Goal: Task Accomplishment & Management: Manage account settings

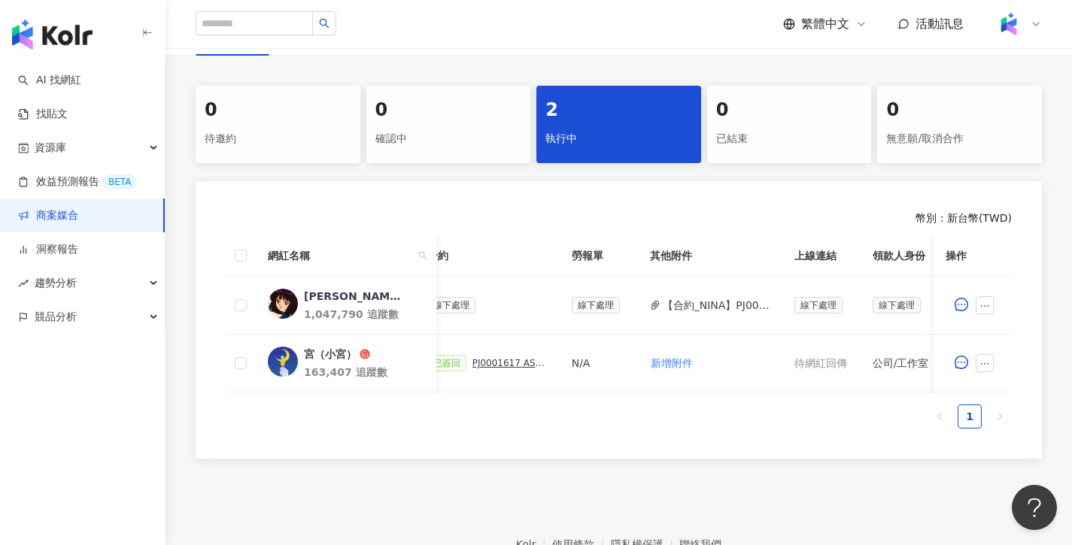
scroll to position [0, 469]
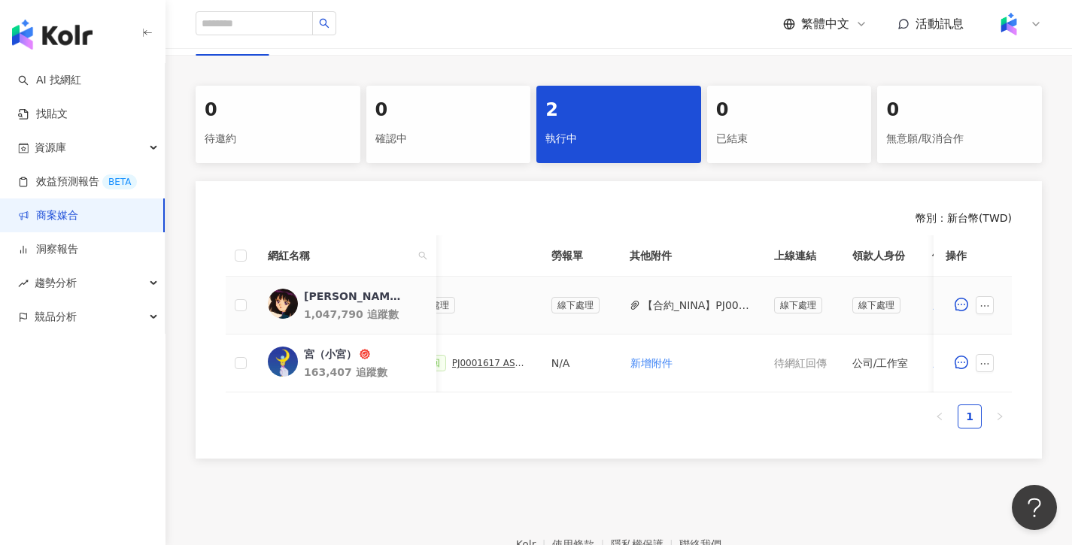
click at [690, 306] on button "【合約_NINA】PJ0001617 ASUS_ZenbookA14_2025Q3_KOL影音_NINA_小宮.pdf" at bounding box center [696, 305] width 108 height 17
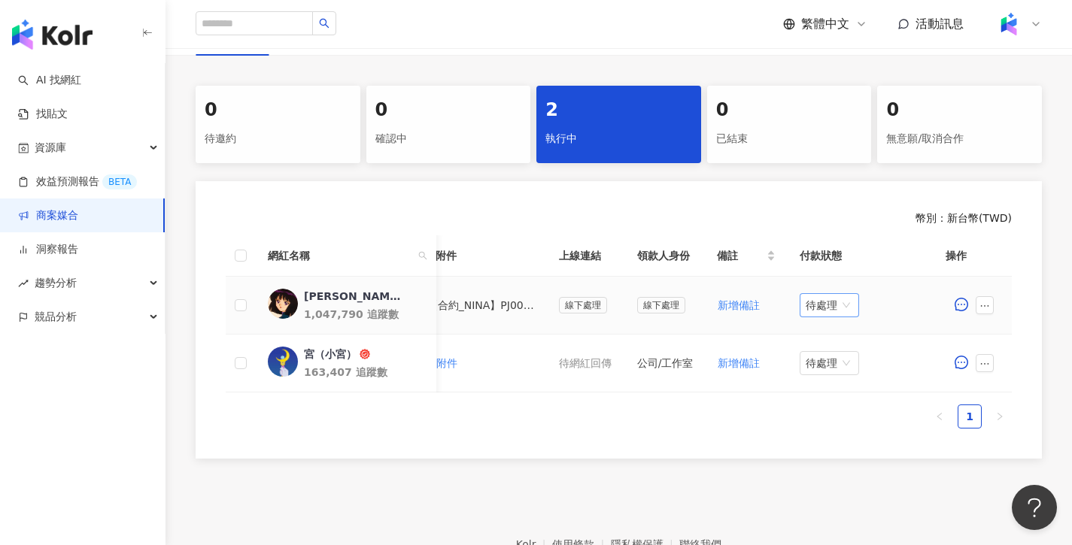
click at [854, 299] on div "待處理" at bounding box center [829, 305] width 59 height 24
click at [839, 360] on div "處理中" at bounding box center [828, 362] width 42 height 17
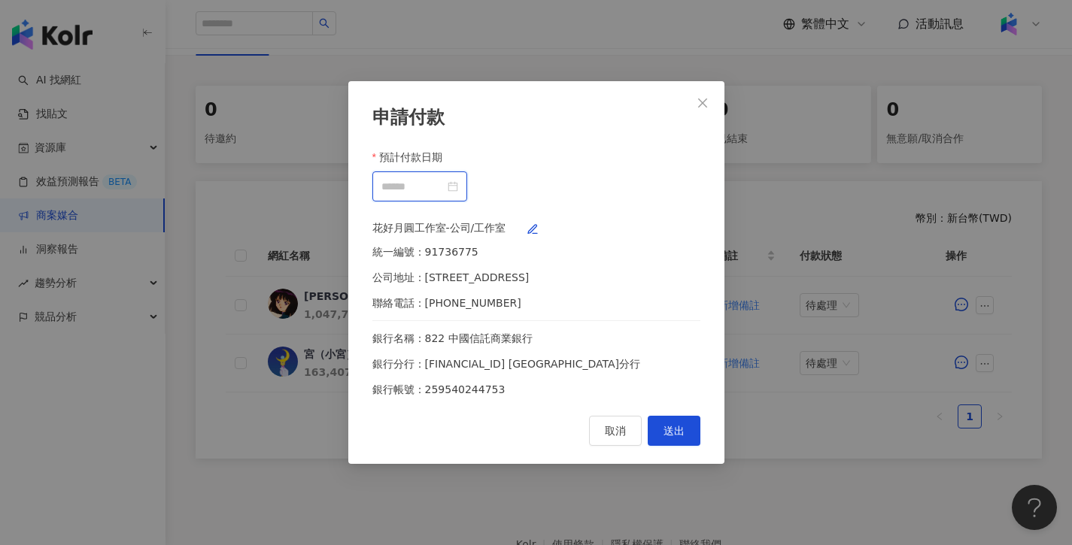
click at [445, 178] on input "預計付款日期" at bounding box center [412, 186] width 63 height 17
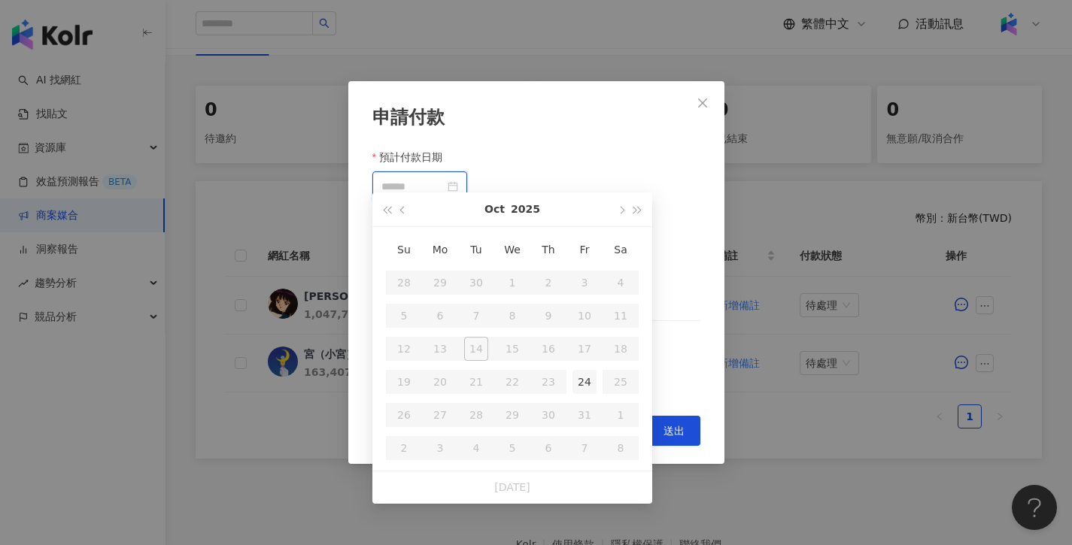
type input "**********"
click at [580, 386] on div "24" at bounding box center [584, 382] width 24 height 24
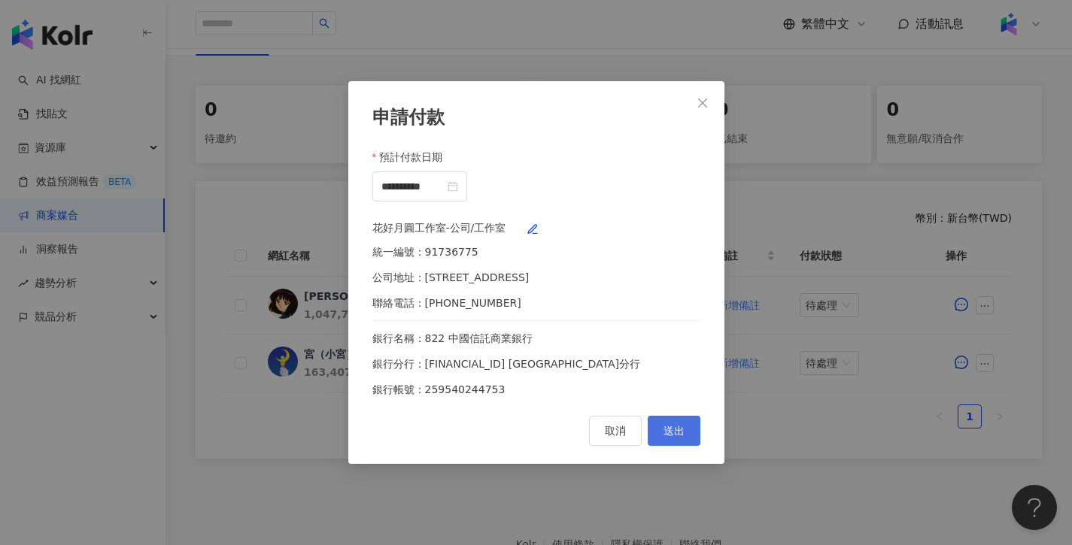
click at [665, 437] on span "送出" at bounding box center [673, 431] width 21 height 12
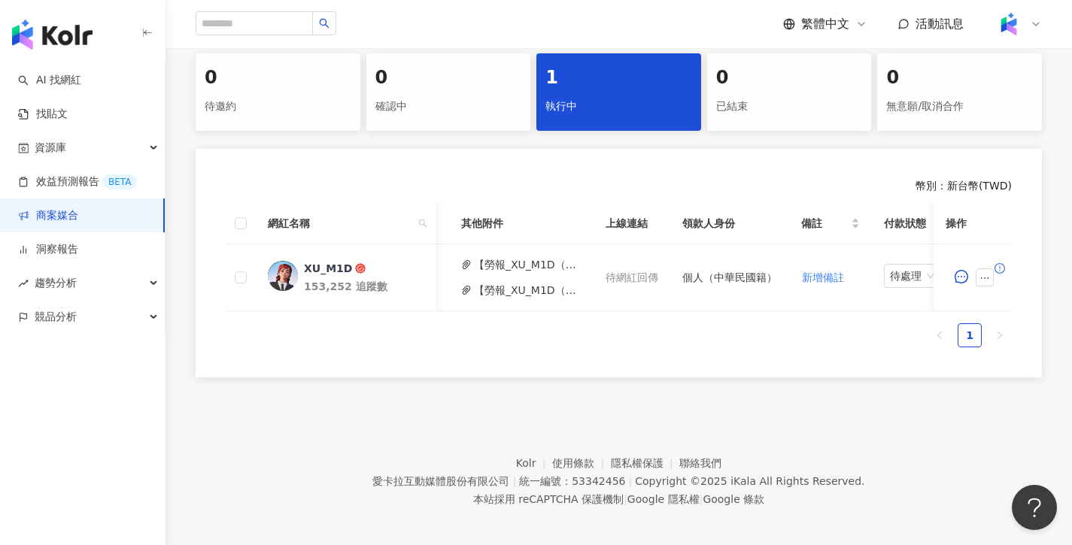
scroll to position [0, 709]
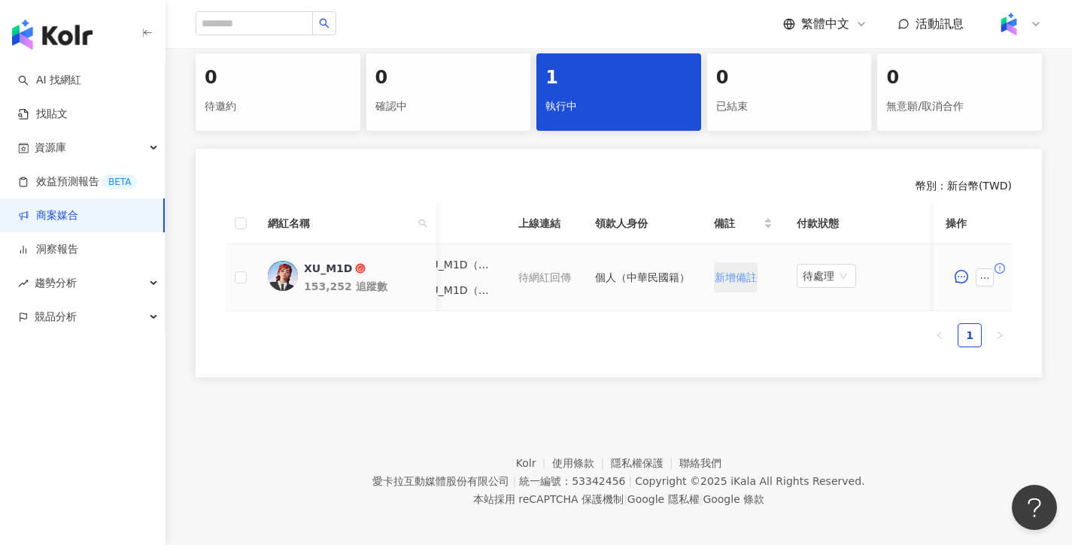
click at [749, 281] on span "新增備註" at bounding box center [736, 278] width 42 height 12
click at [721, 278] on input "text" at bounding box center [743, 278] width 59 height 30
paste input "**********"
type input "**********"
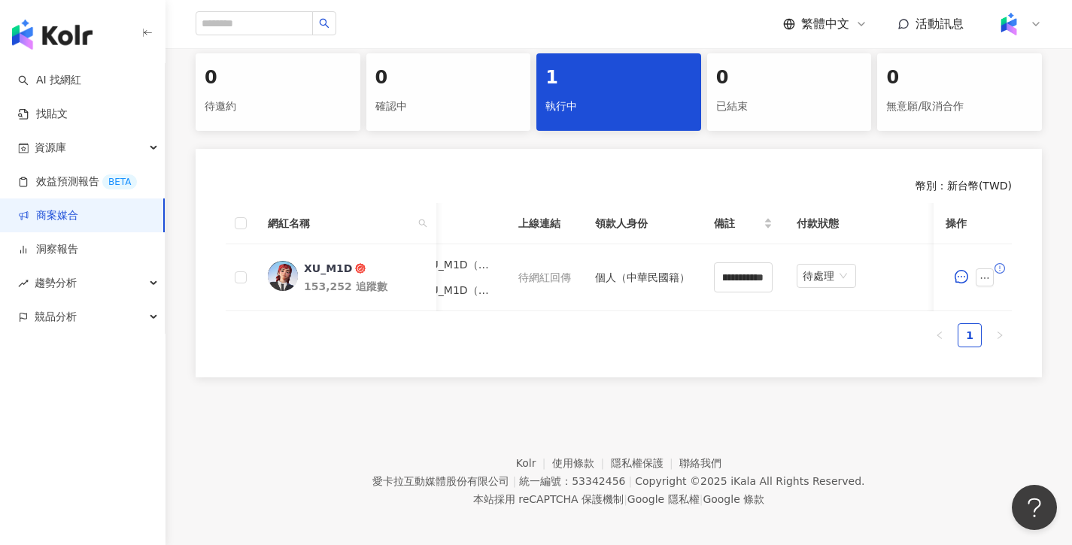
click at [739, 348] on ul "1" at bounding box center [619, 335] width 786 height 24
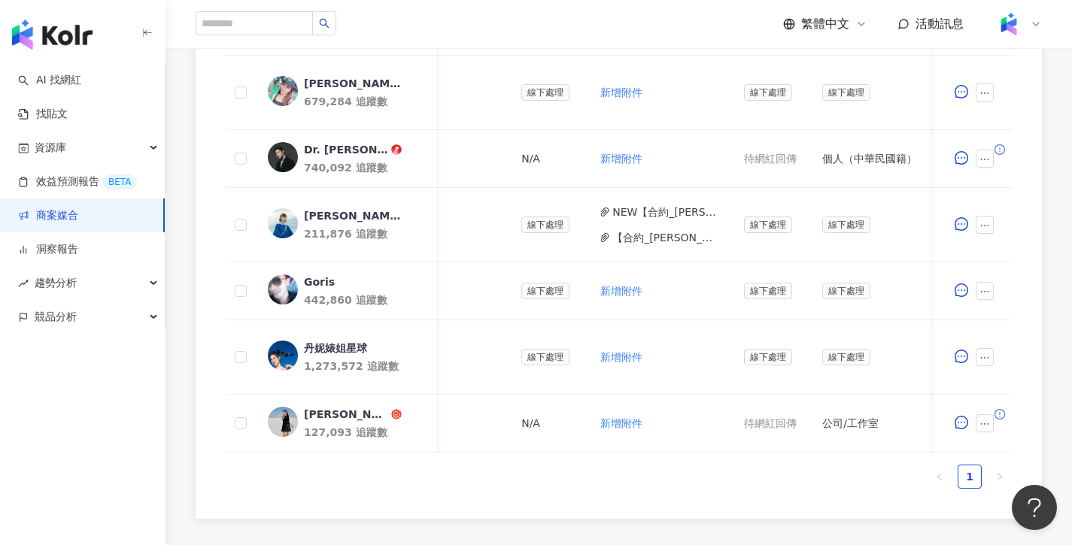
scroll to position [0, 518]
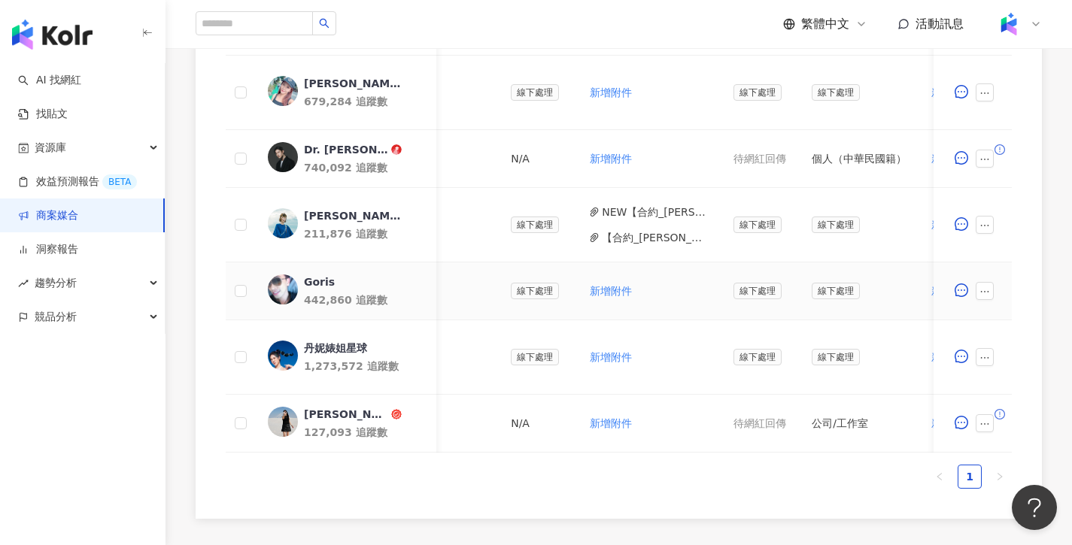
click at [610, 293] on span "新增附件" at bounding box center [611, 291] width 42 height 12
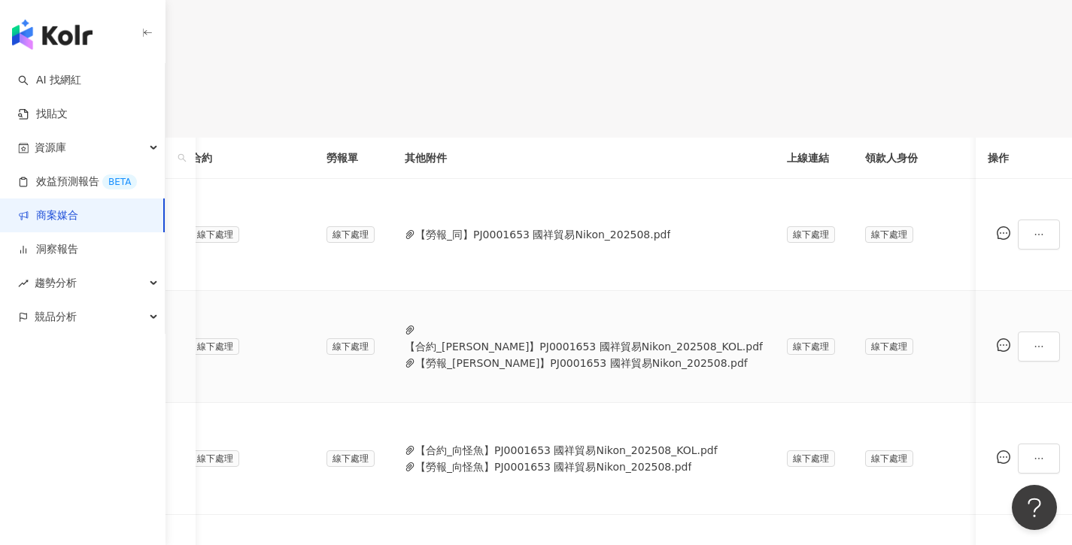
scroll to position [0, 446]
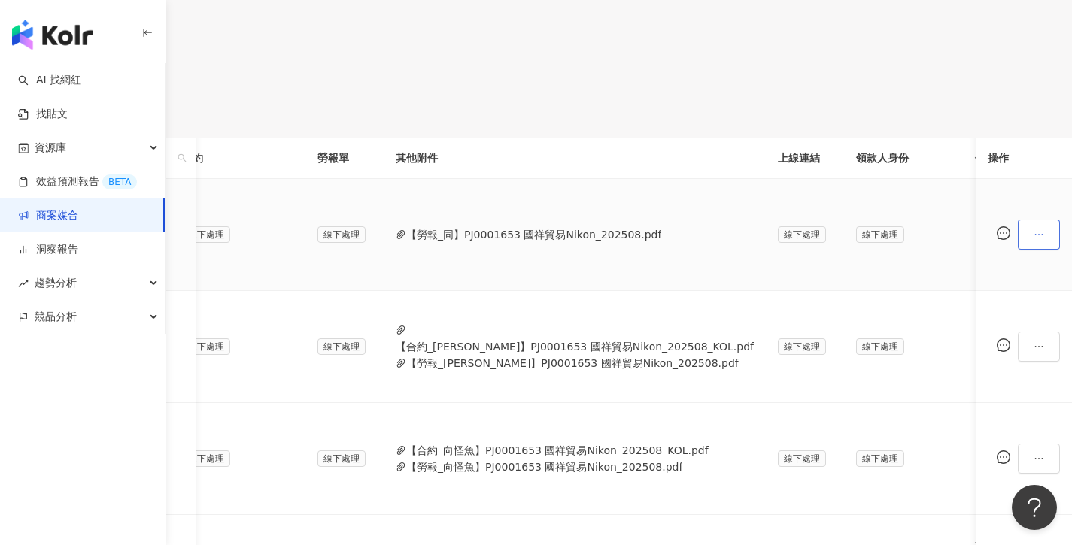
click at [1034, 240] on icon "ellipsis" at bounding box center [1039, 234] width 11 height 11
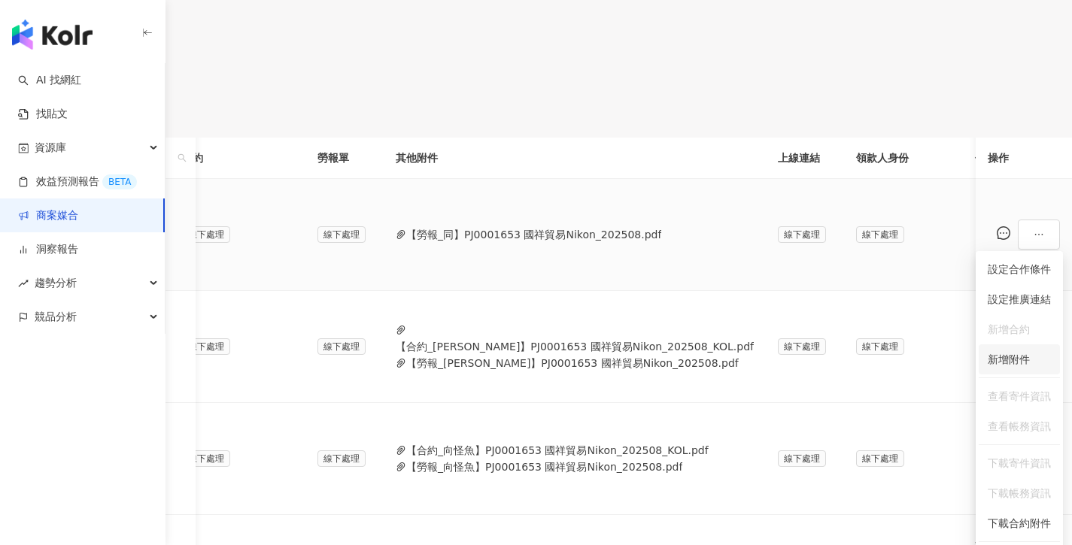
click at [1010, 360] on span "新增附件" at bounding box center [1009, 360] width 42 height 12
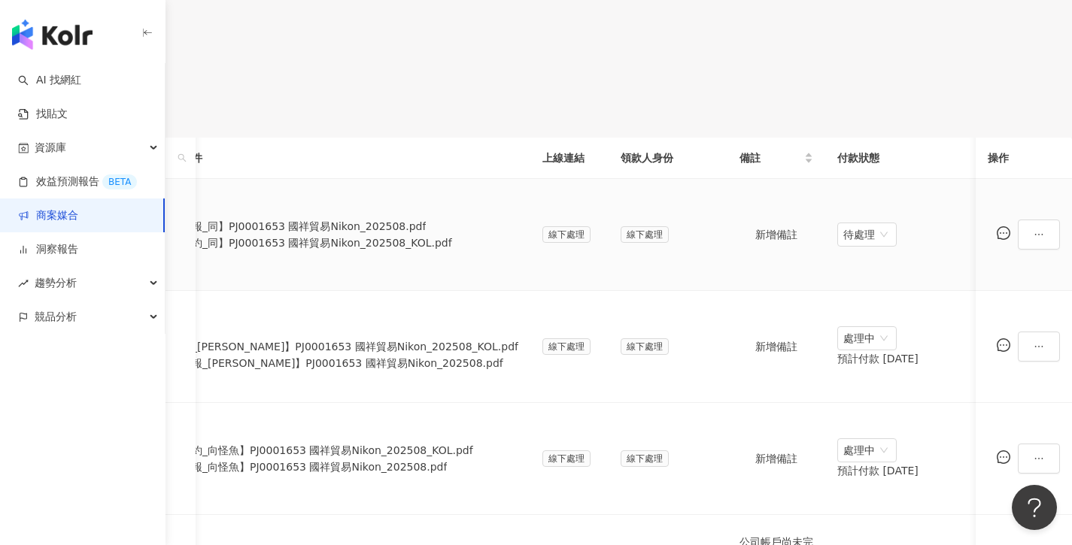
scroll to position [0, 732]
click at [844, 246] on span "待處理" at bounding box center [866, 234] width 47 height 23
click at [834, 298] on div "處理中" at bounding box center [835, 298] width 42 height 17
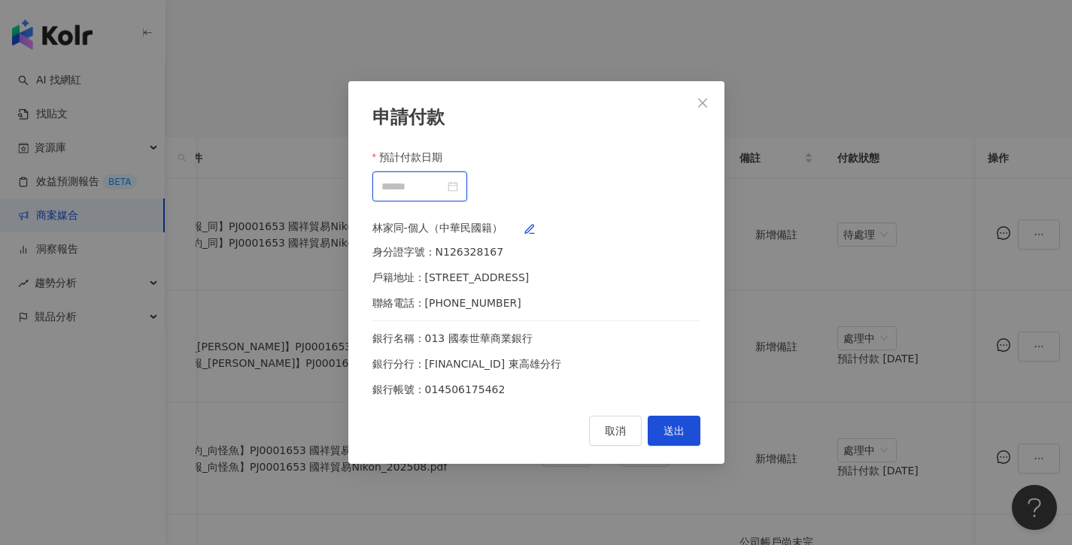
click at [445, 178] on input "預計付款日期" at bounding box center [412, 186] width 63 height 17
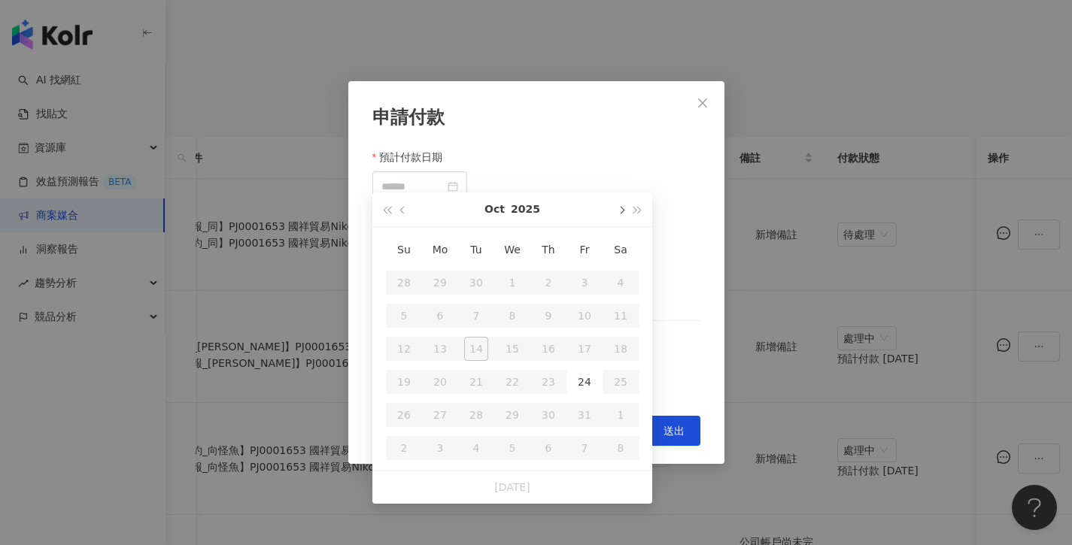
click at [619, 214] on button "button" at bounding box center [620, 210] width 17 height 34
type input "**********"
click at [446, 423] on div "24" at bounding box center [440, 415] width 24 height 24
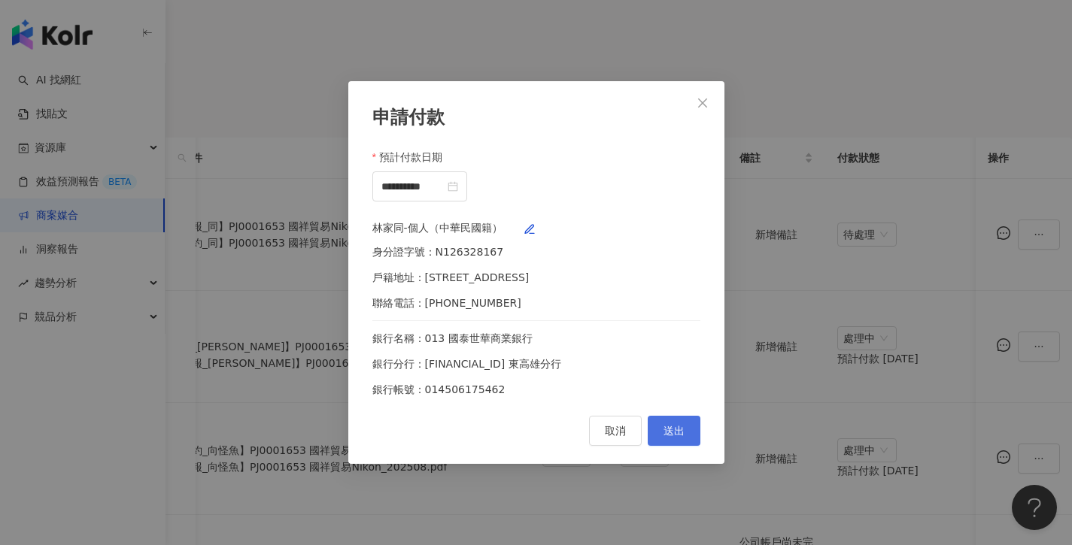
click at [675, 437] on span "送出" at bounding box center [673, 431] width 21 height 12
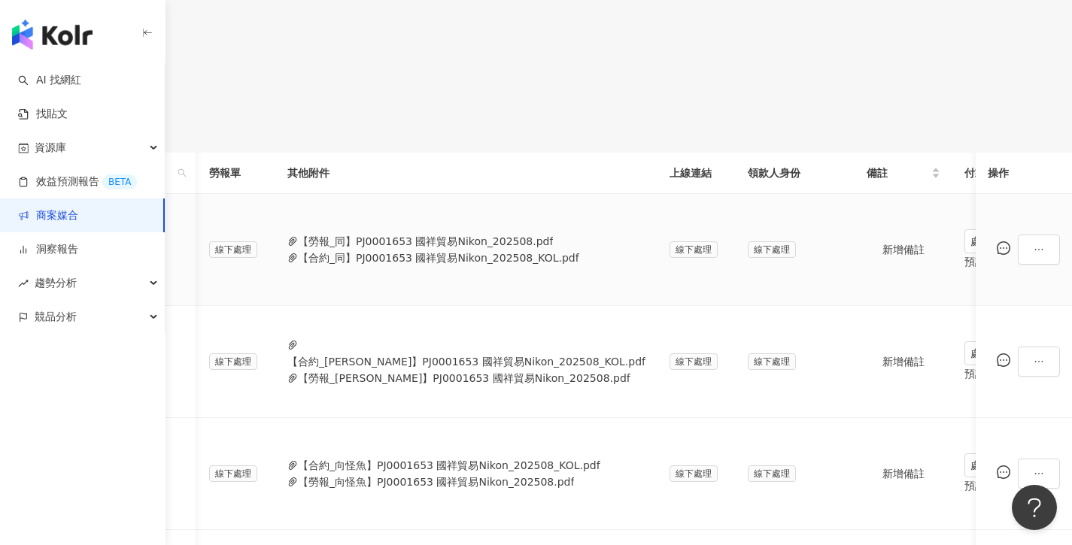
scroll to position [330, 0]
click at [579, 269] on button "【合約_同】PJ0001653 國祥貿易Nikon_202508_KOL.pdf" at bounding box center [438, 260] width 281 height 17
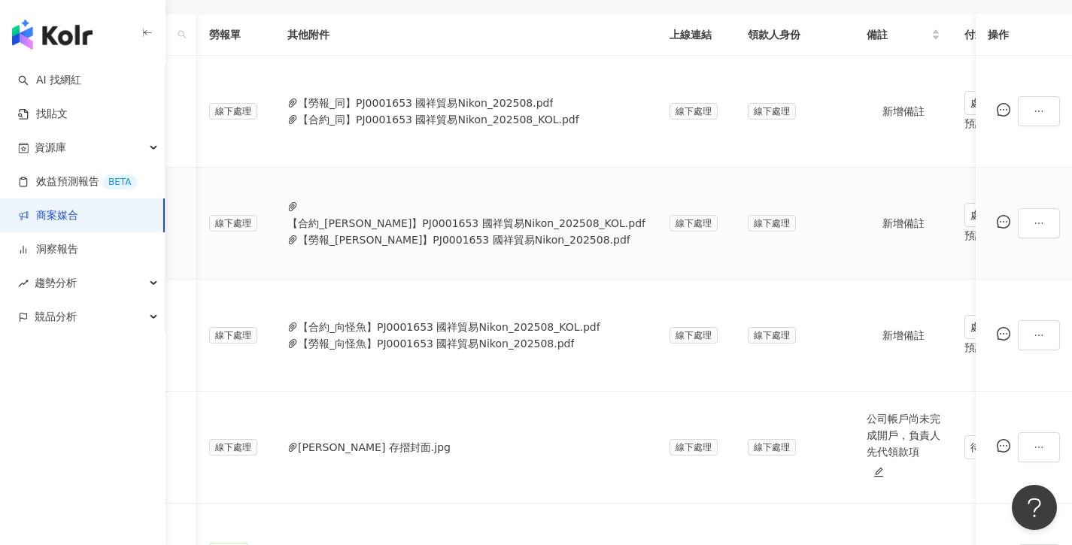
scroll to position [737, 0]
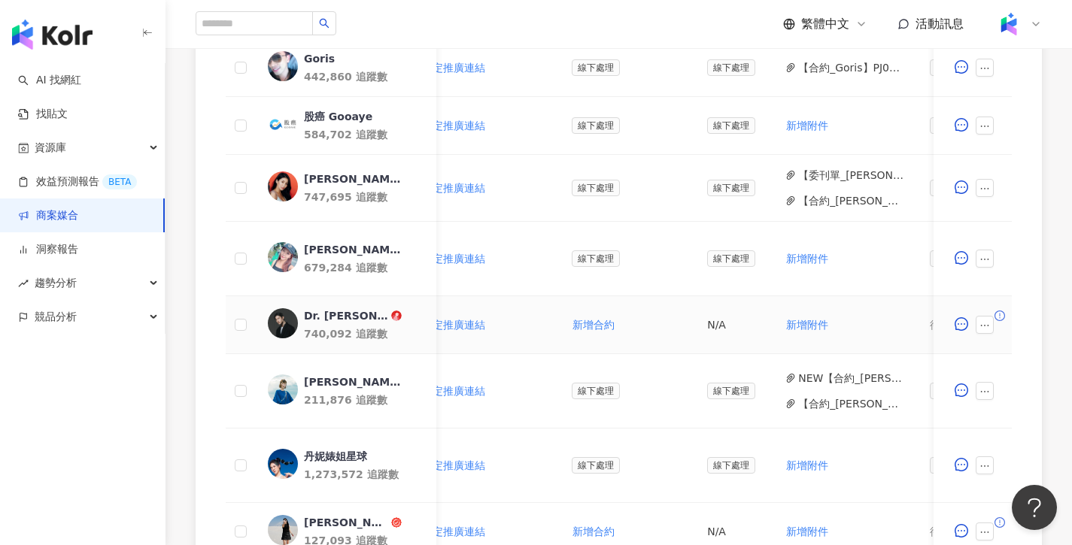
scroll to position [0, 326]
click at [810, 326] on span "新增附件" at bounding box center [802, 325] width 42 height 12
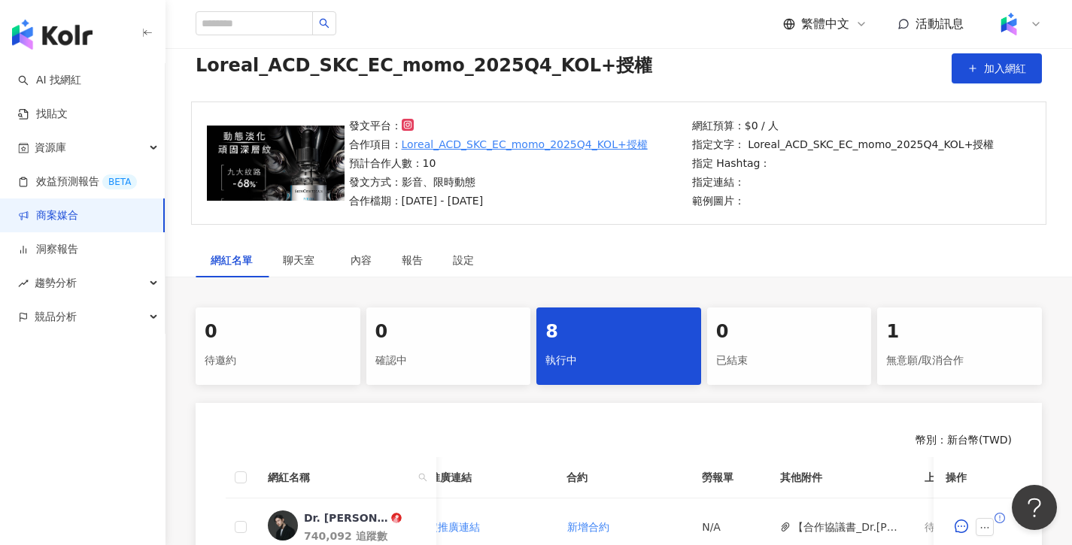
scroll to position [0, 0]
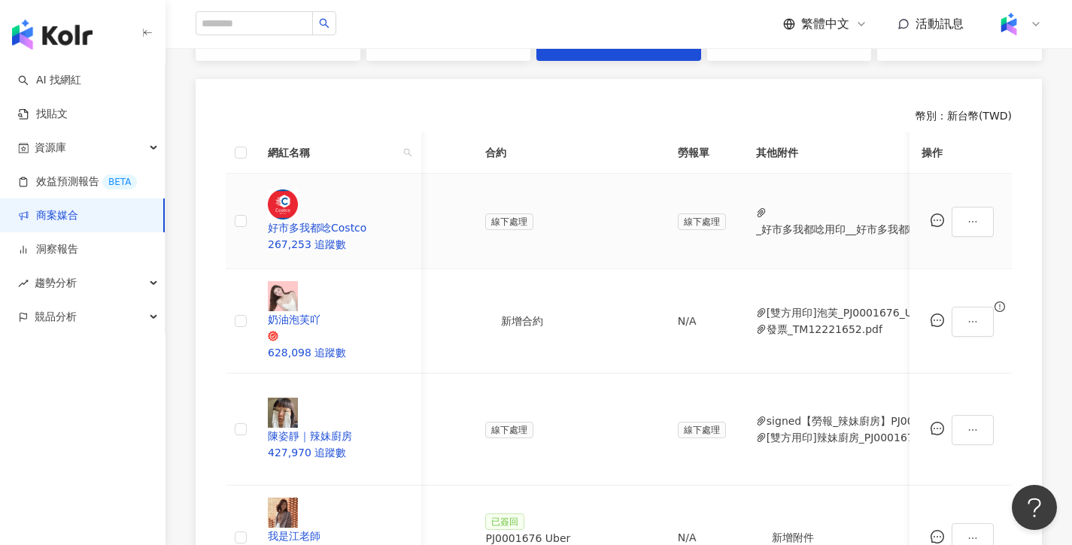
scroll to position [0, 396]
click at [788, 221] on button "_好市多我都唸用印__好市多我都唸Costco_PJ0001676_Uber_Eats_Costco_202509_KOL_Buzz_.pdf" at bounding box center [992, 229] width 487 height 17
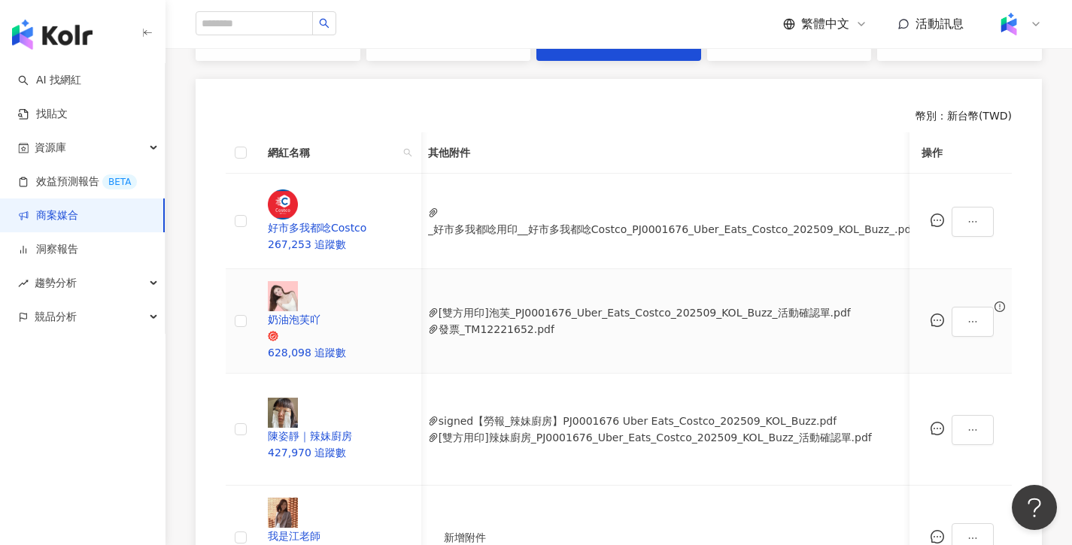
scroll to position [0, 758]
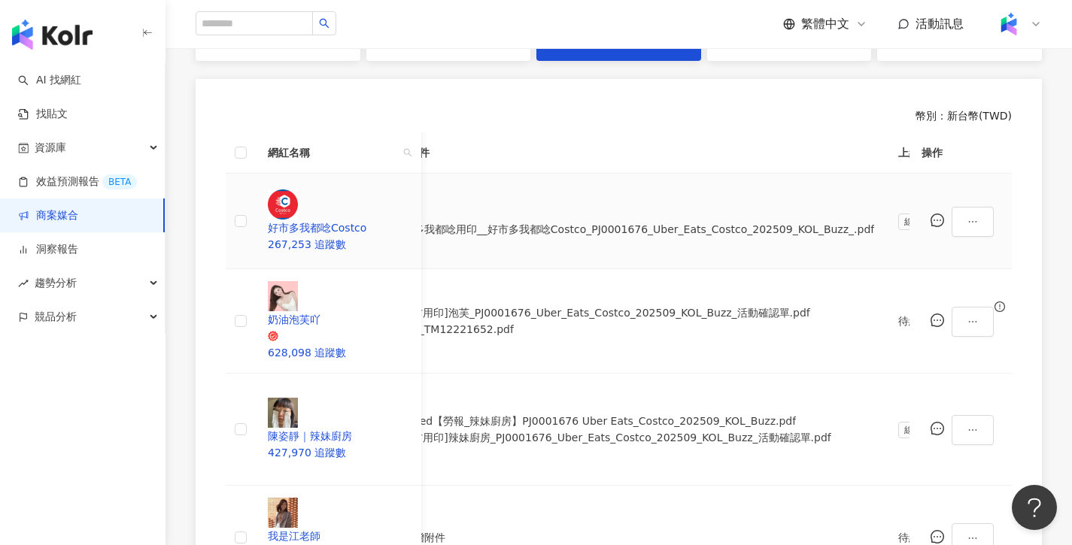
click at [824, 215] on div "處理中" at bounding box center [828, 213] width 42 height 17
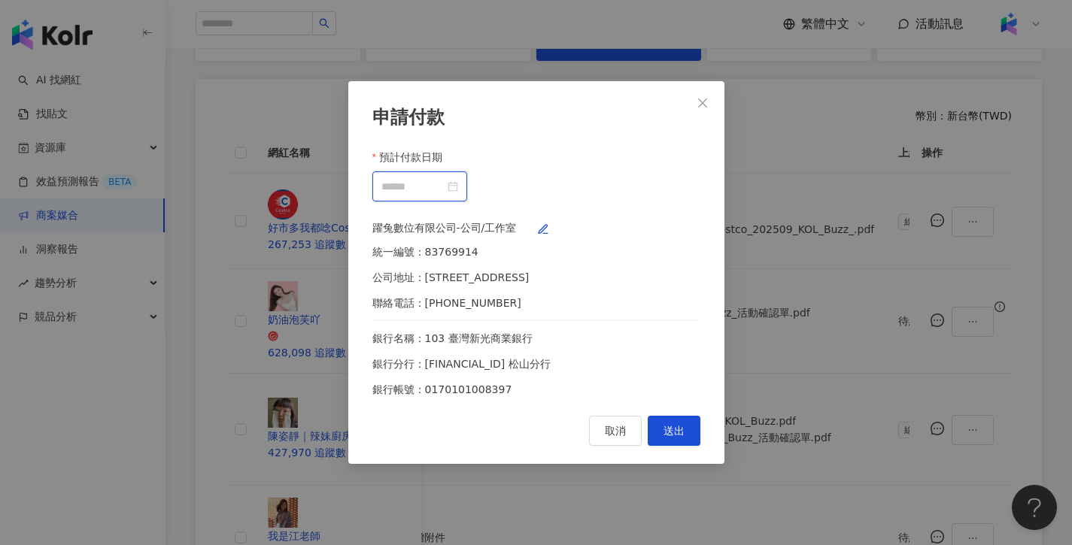
click at [445, 178] on input "預計付款日期" at bounding box center [412, 186] width 63 height 17
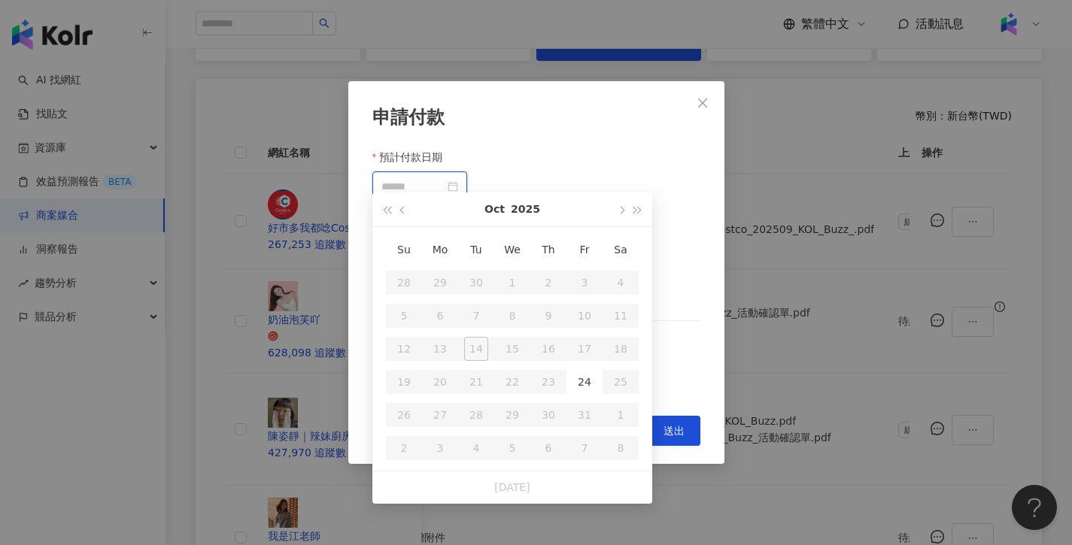
type input "**********"
click at [575, 392] on div "24" at bounding box center [584, 382] width 24 height 24
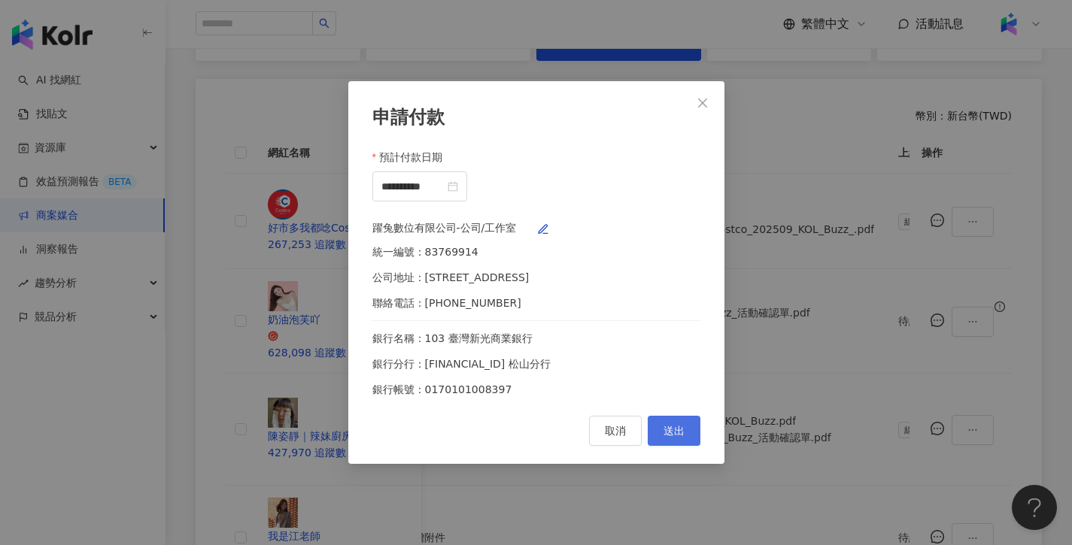
click at [669, 437] on span "送出" at bounding box center [673, 431] width 21 height 12
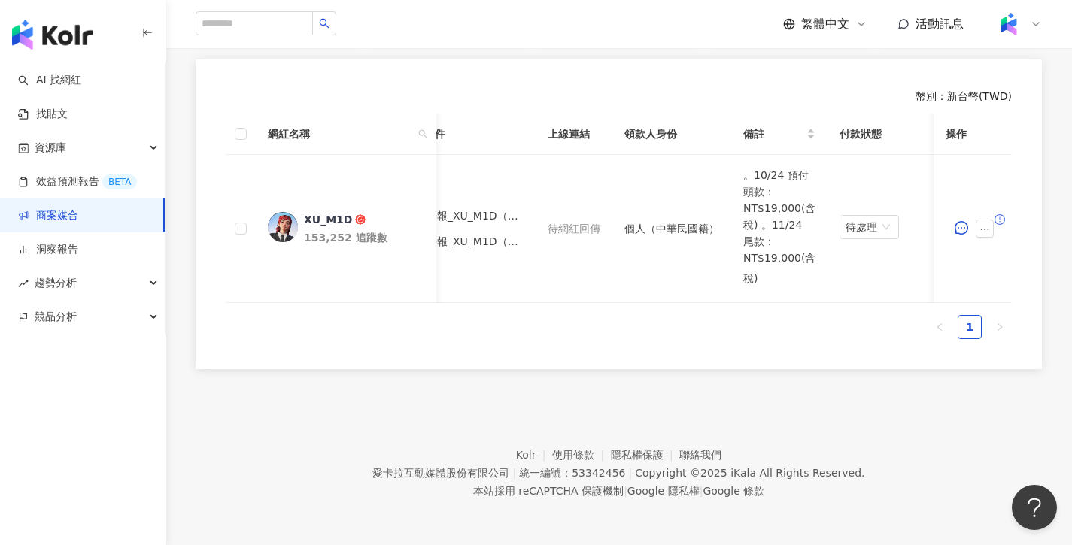
scroll to position [0, 520]
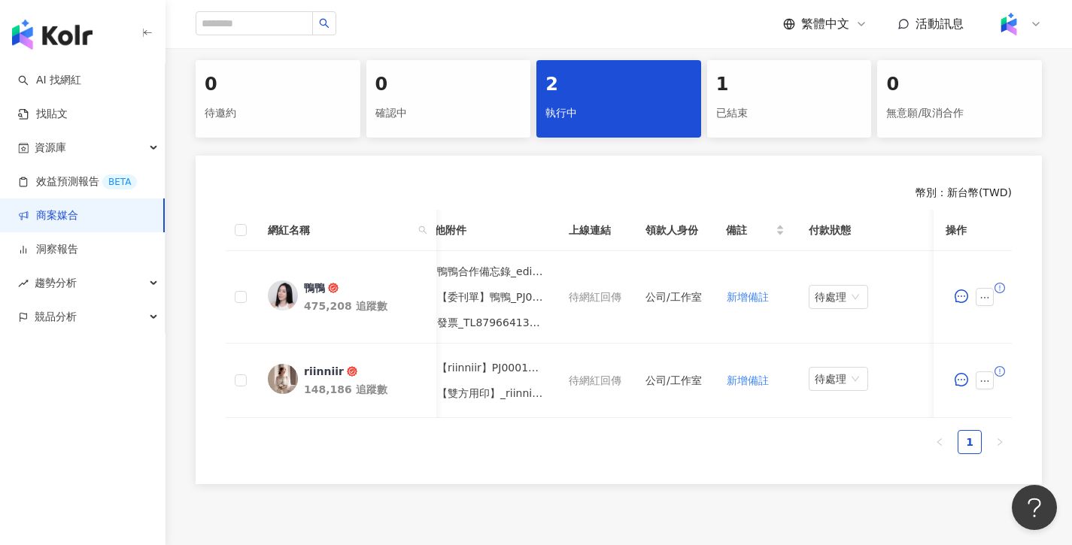
scroll to position [0, 635]
click at [861, 293] on div "待處理" at bounding box center [839, 297] width 59 height 24
click at [824, 351] on div "處理中" at bounding box center [839, 353] width 42 height 17
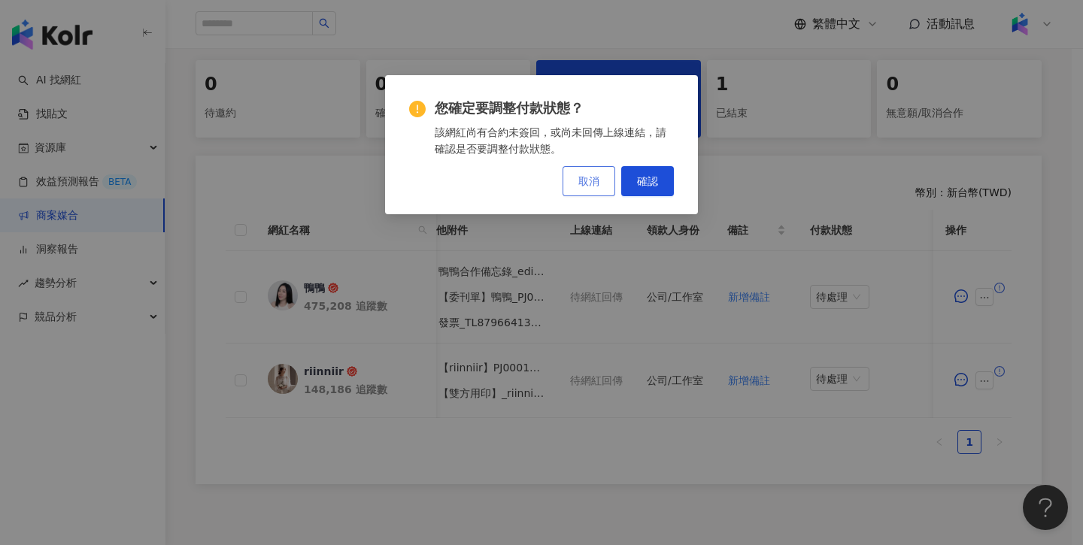
click at [645, 186] on span "確認" at bounding box center [647, 181] width 21 height 12
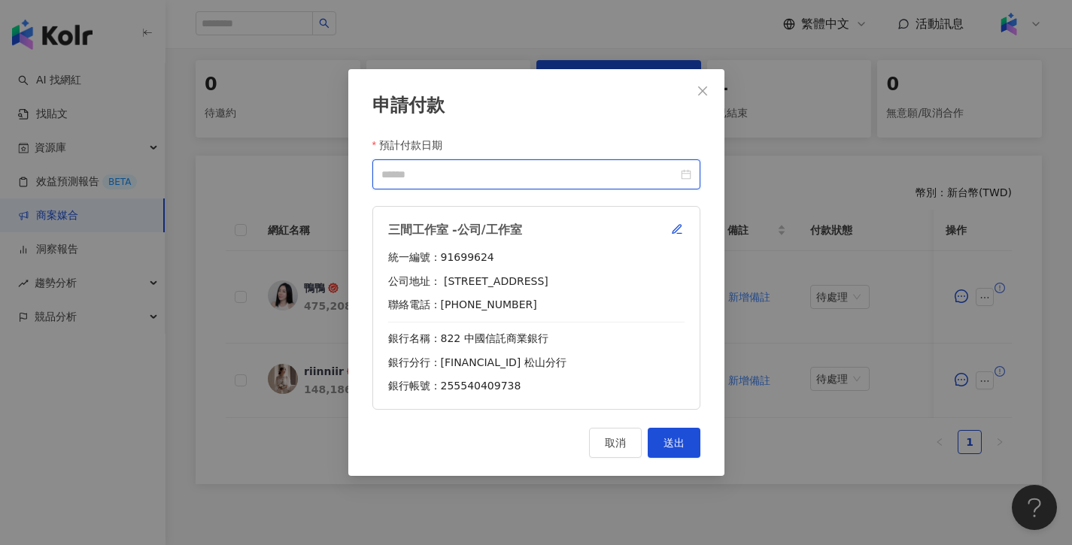
click at [530, 172] on input "預計付款日期" at bounding box center [529, 174] width 296 height 17
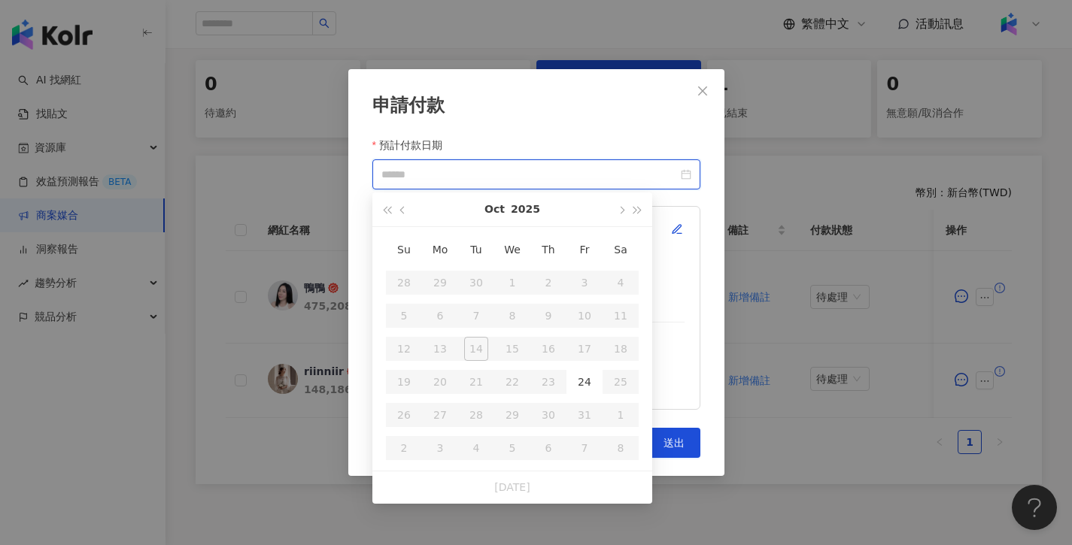
type input "**********"
click at [591, 392] on div "24" at bounding box center [584, 382] width 24 height 24
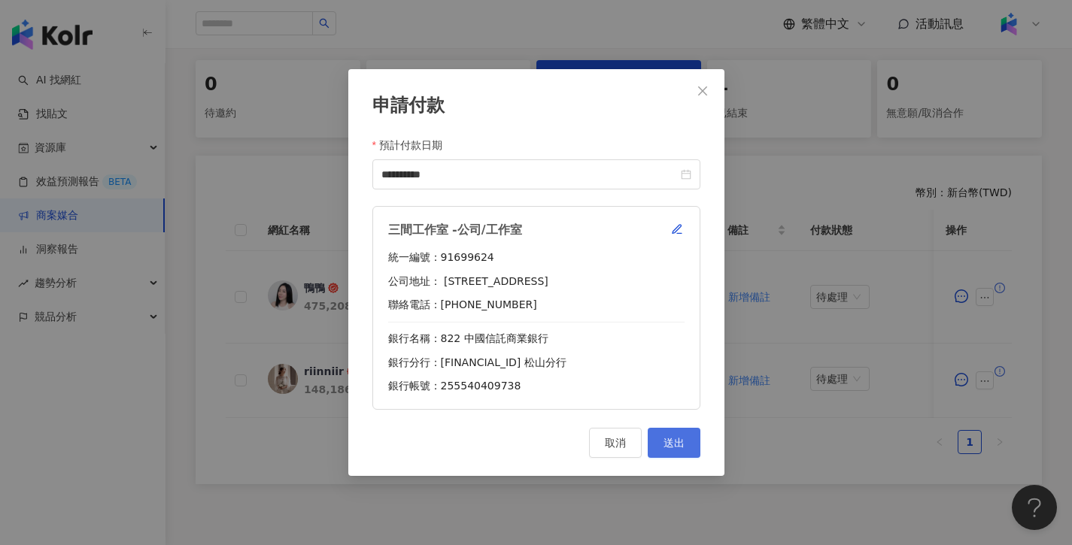
click at [689, 448] on button "送出" at bounding box center [674, 443] width 53 height 30
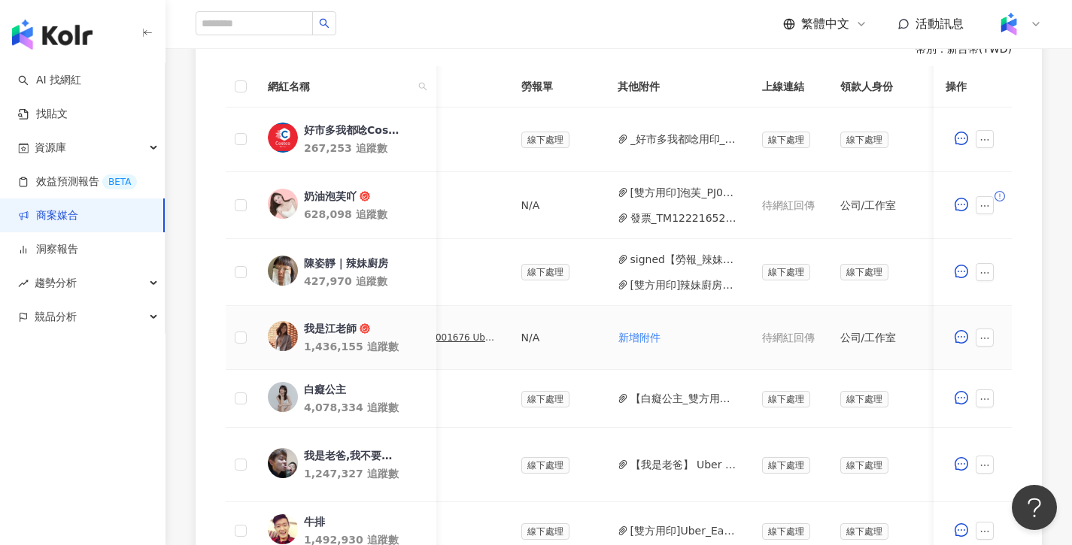
scroll to position [0, 512]
click at [688, 467] on button "【我是老爸】 Uber Eats_Costco_202509_KOL_Buzz_委刊單.pdf" at bounding box center [684, 465] width 108 height 17
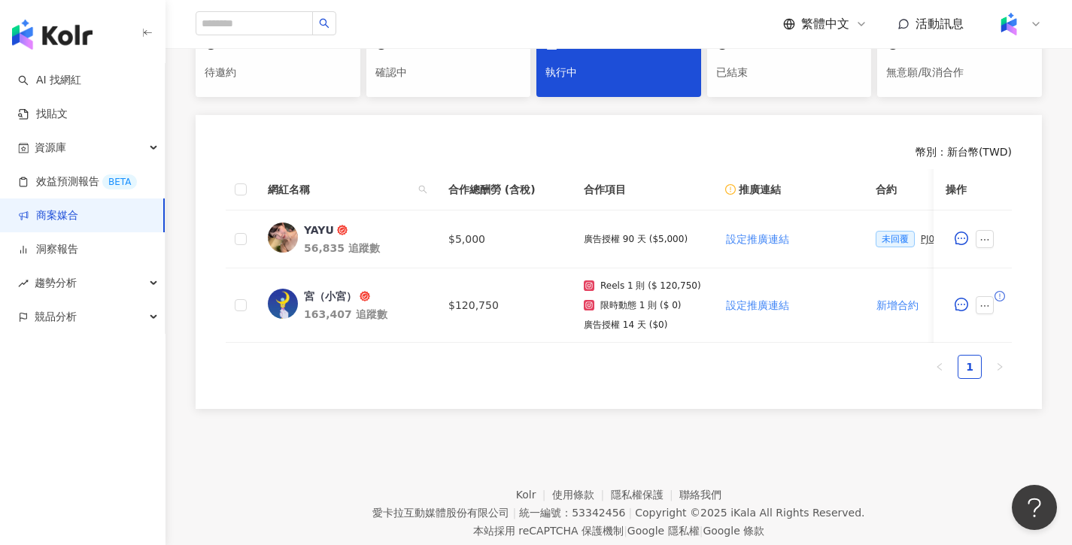
scroll to position [0, 336]
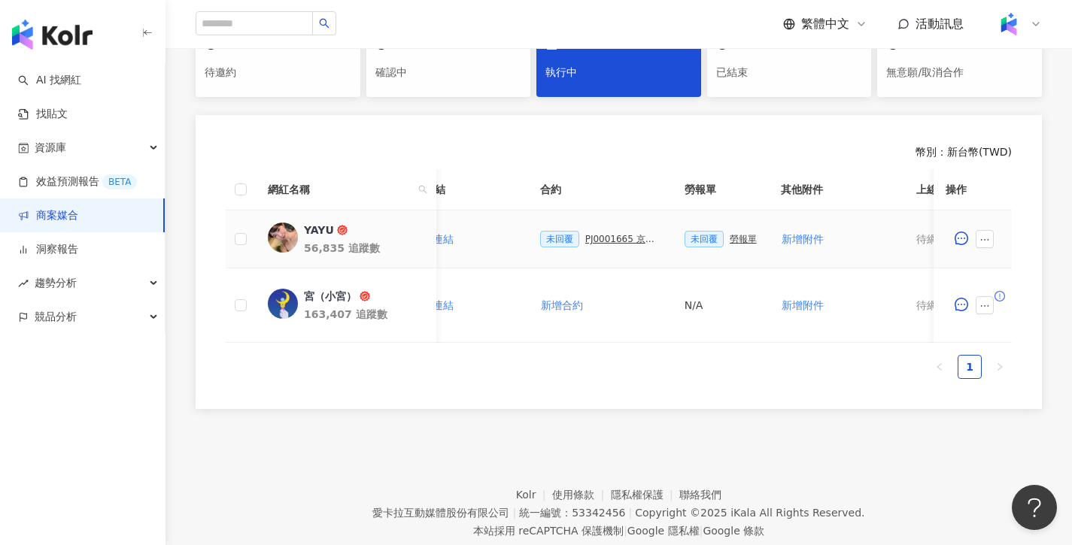
click at [628, 237] on div "PJ0001665 京圜_蒂巴蕾_202509_12_KOL" at bounding box center [622, 239] width 75 height 11
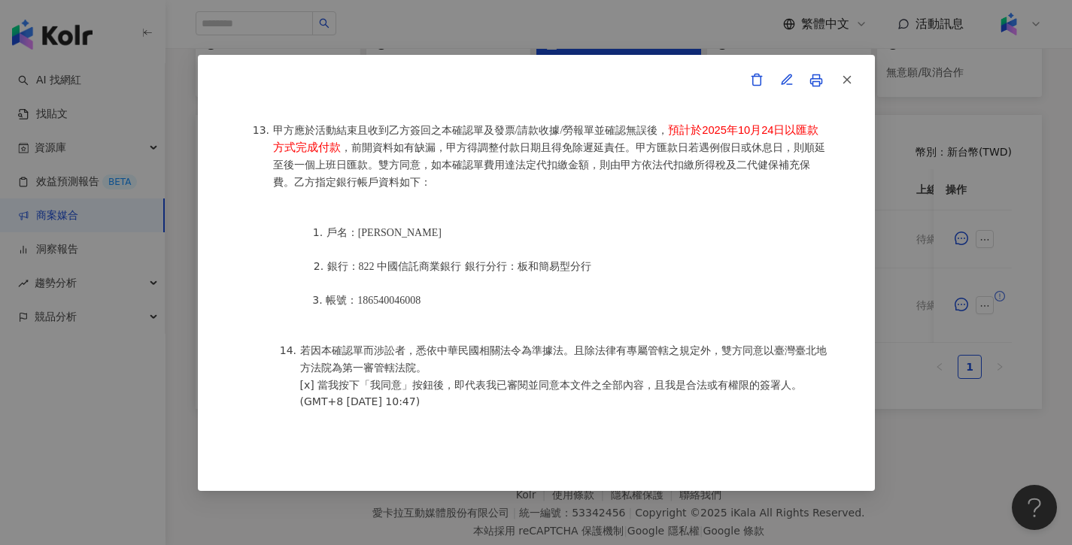
scroll to position [1812, 0]
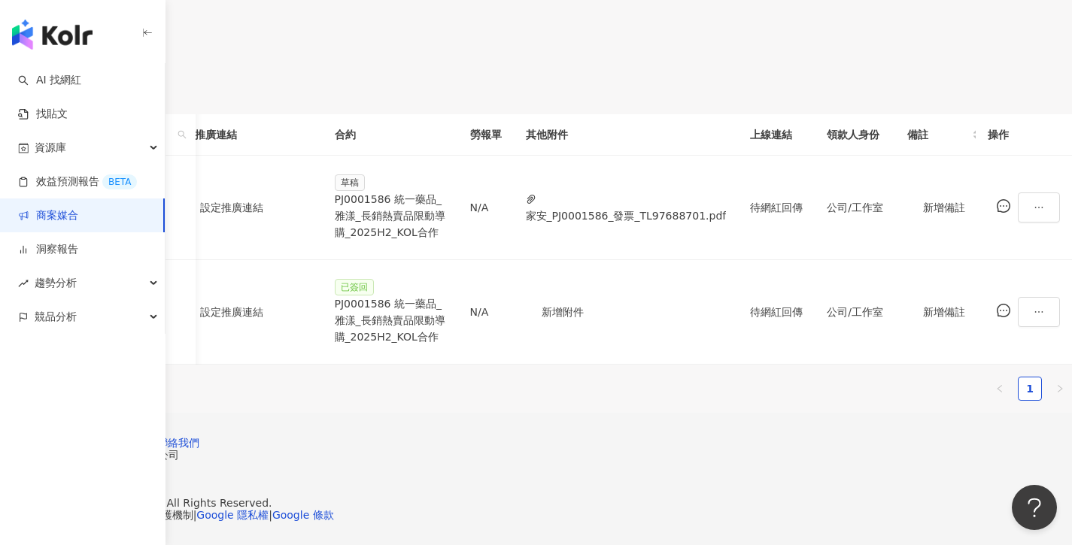
scroll to position [0, 670]
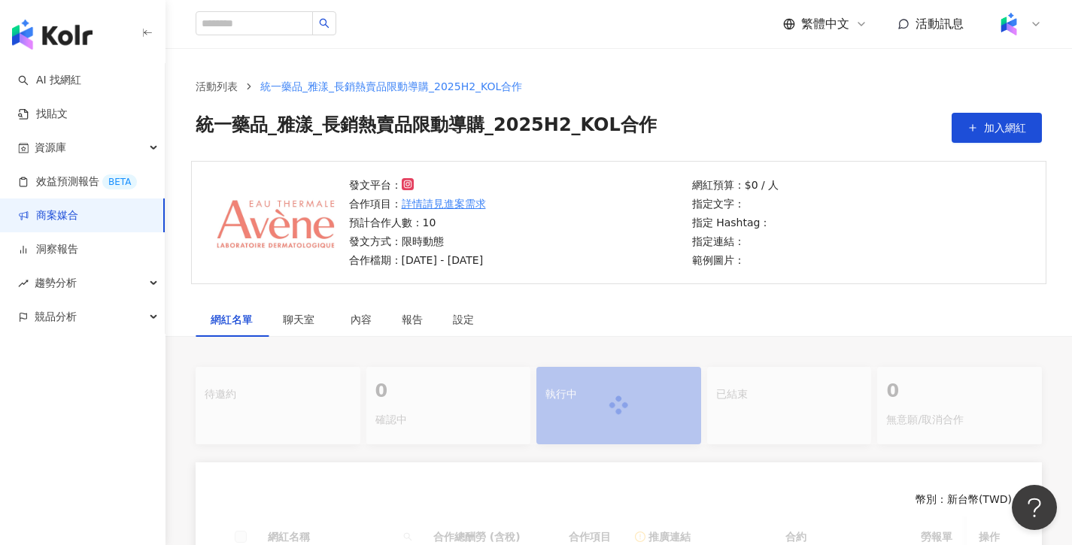
scroll to position [348, 0]
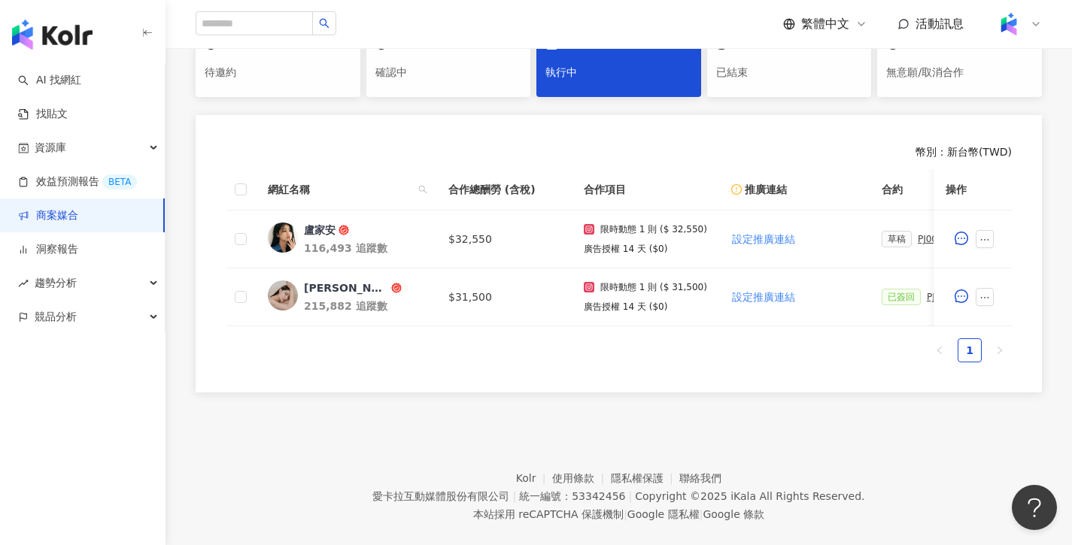
drag, startPoint x: 609, startPoint y: 337, endPoint x: 736, endPoint y: 337, distance: 127.1
click at [736, 337] on div "網紅名稱 合作總酬勞 (含稅) 合作項目 推廣連結 合約 勞報單 其他附件 上線連結 領款人身份 備註 付款狀態 操作 [PERSON_NAME]116,49…" at bounding box center [619, 265] width 786 height 193
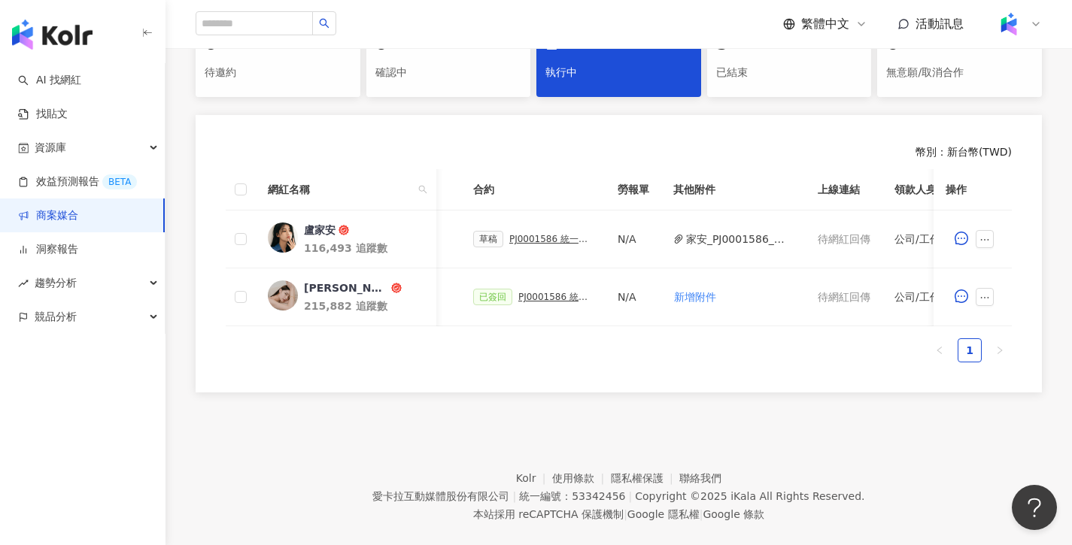
scroll to position [0, 409]
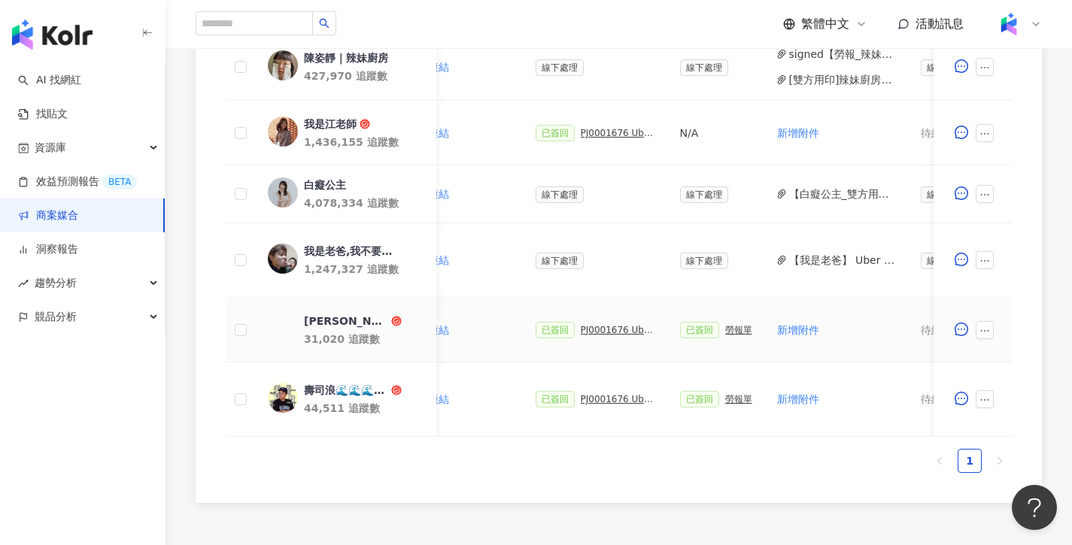
scroll to position [725, 0]
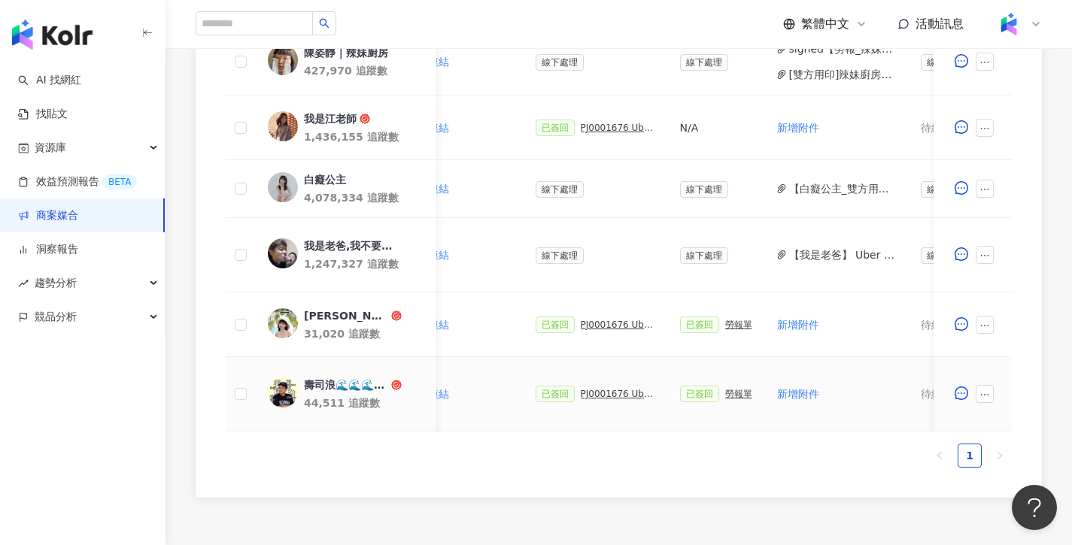
click at [733, 395] on div "勞報單" at bounding box center [738, 394] width 27 height 11
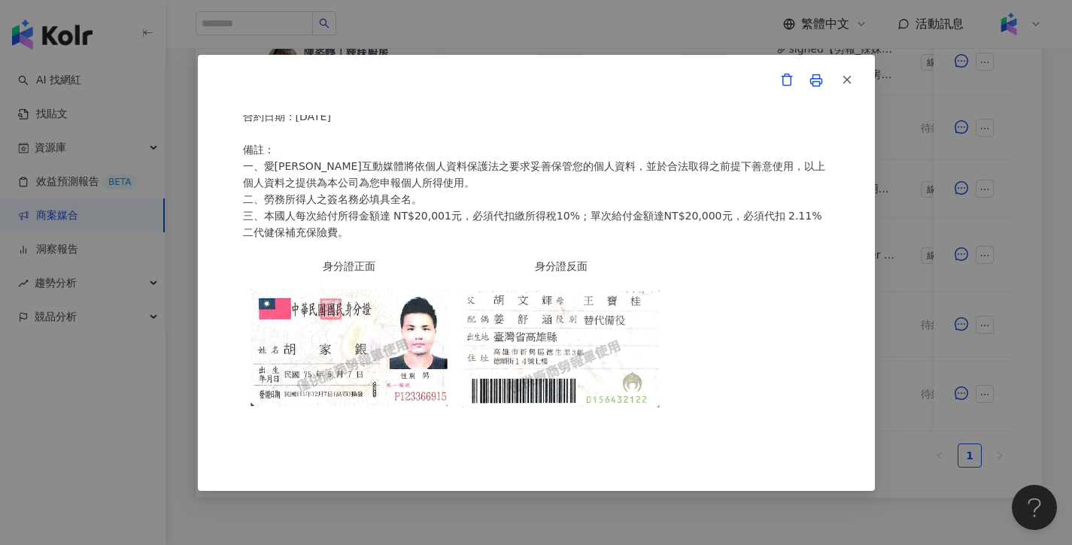
scroll to position [338, 0]
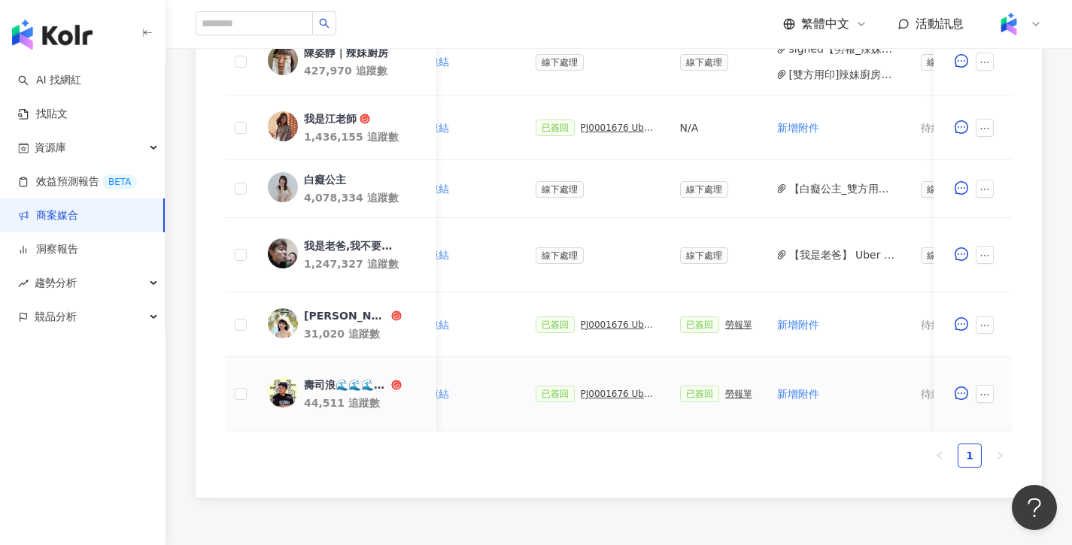
click at [605, 390] on div "PJ0001676 Uber Eats_Costco_202509_KOL&Buzz" at bounding box center [618, 394] width 75 height 11
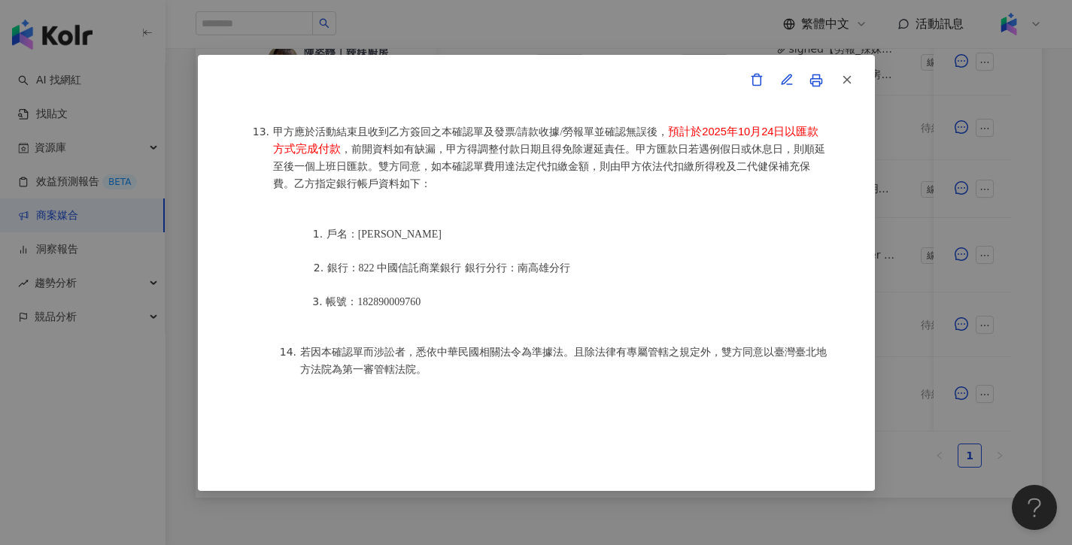
scroll to position [1912, 0]
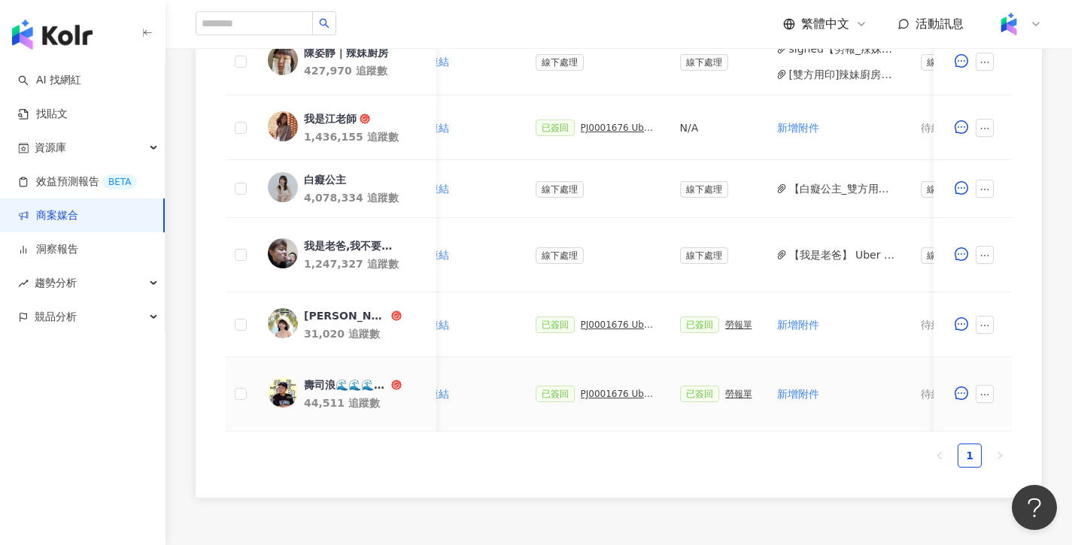
click at [748, 390] on div "勞報單" at bounding box center [738, 394] width 27 height 11
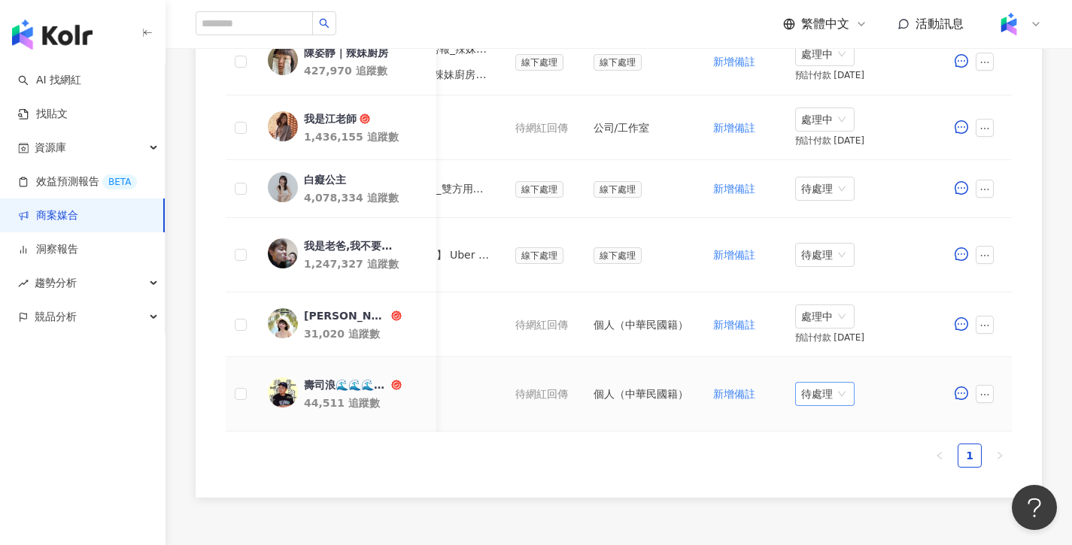
click at [848, 405] on div "待處理" at bounding box center [824, 394] width 59 height 24
click at [827, 450] on div "處理中" at bounding box center [828, 450] width 42 height 17
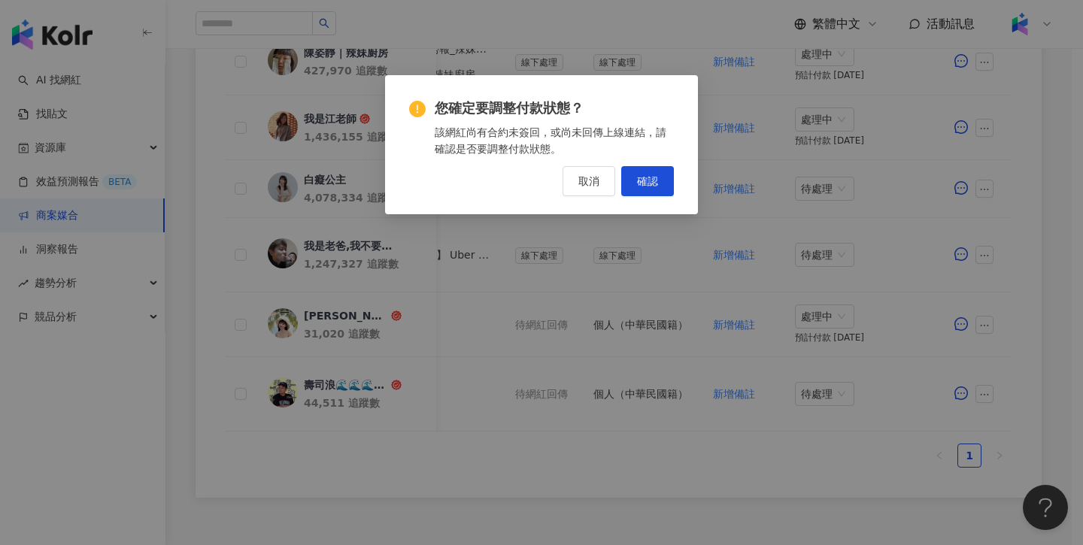
click at [640, 185] on span "確認" at bounding box center [647, 181] width 21 height 12
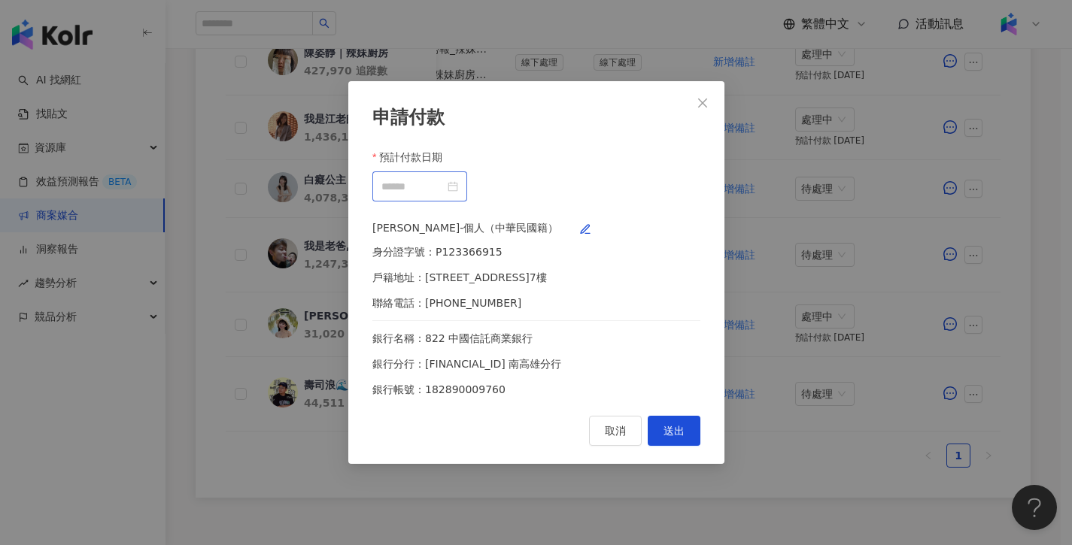
scroll to position [0, 746]
click at [445, 178] on input "預計付款日期" at bounding box center [412, 186] width 63 height 17
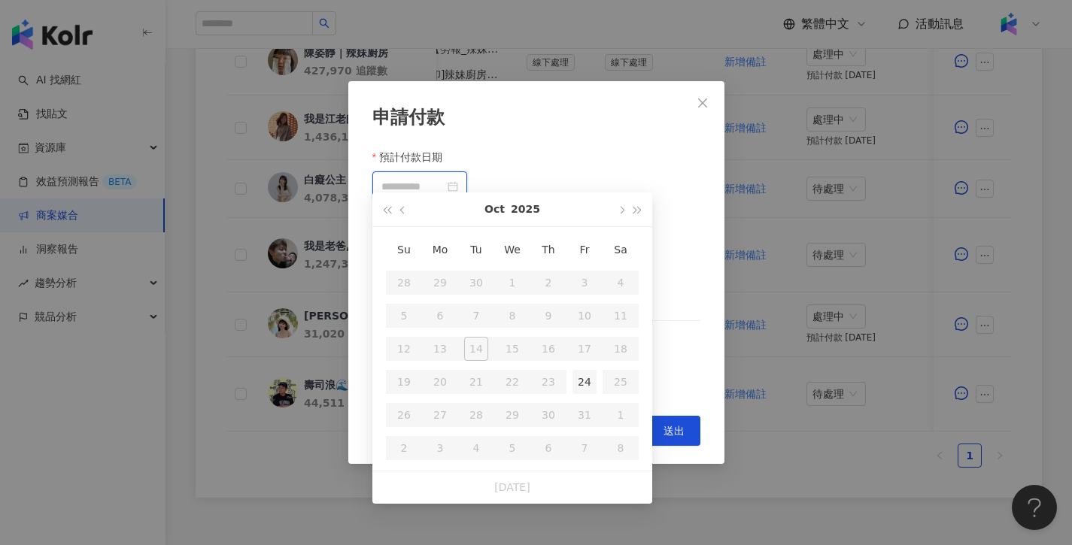
type input "**********"
click at [582, 381] on div "24" at bounding box center [584, 382] width 24 height 24
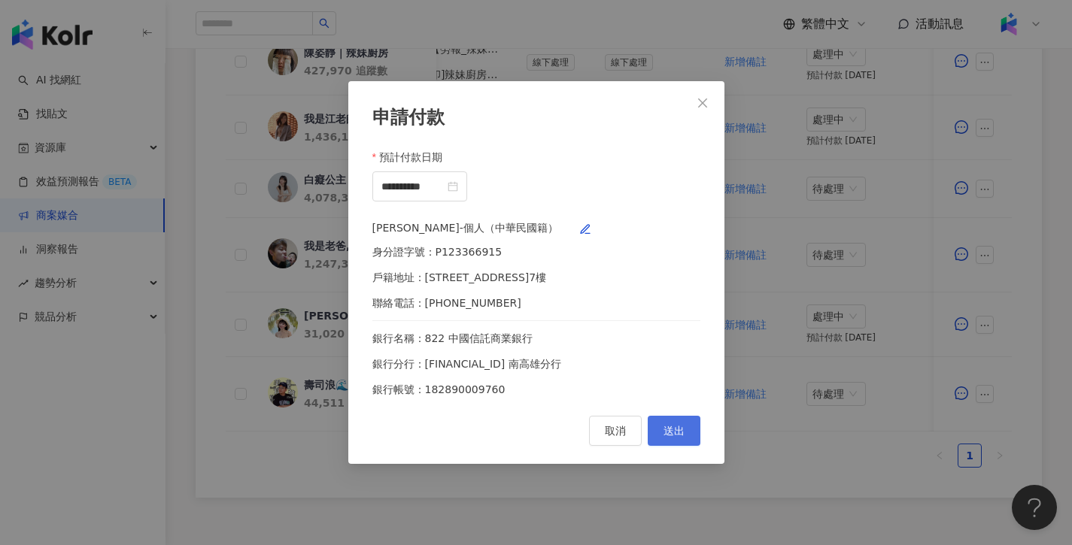
click at [694, 436] on button "送出" at bounding box center [674, 431] width 53 height 30
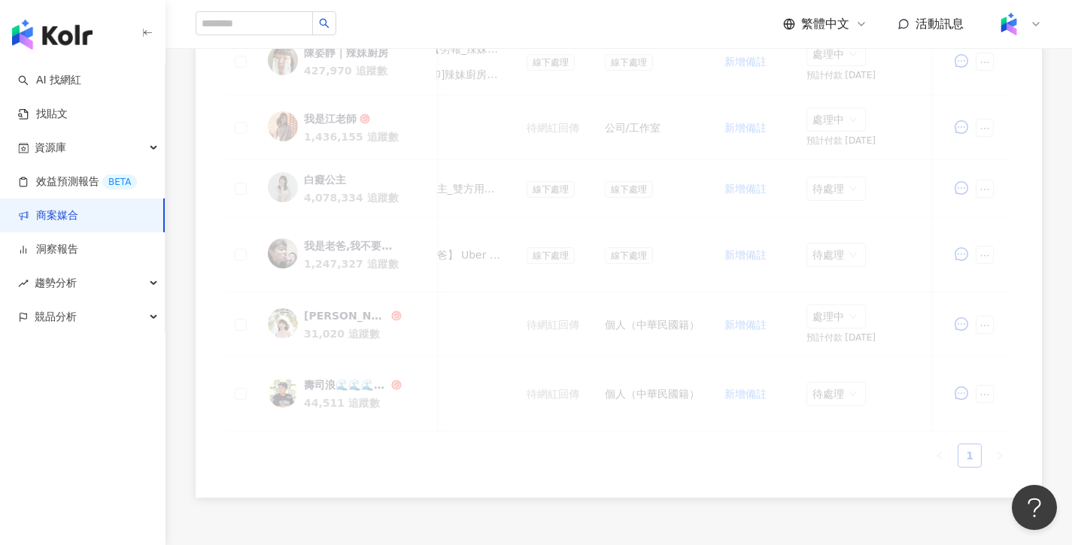
scroll to position [725, 0]
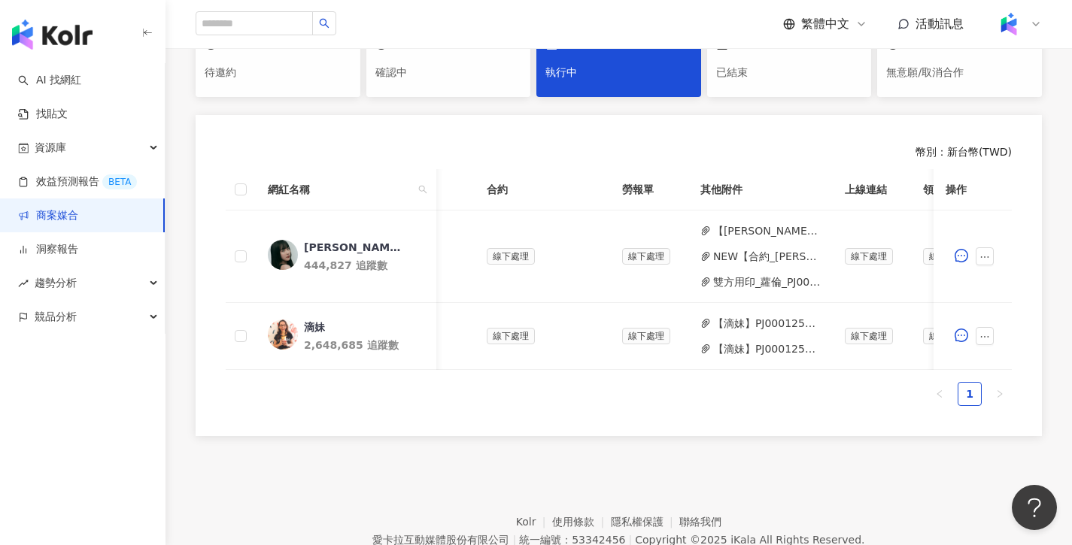
scroll to position [0, 503]
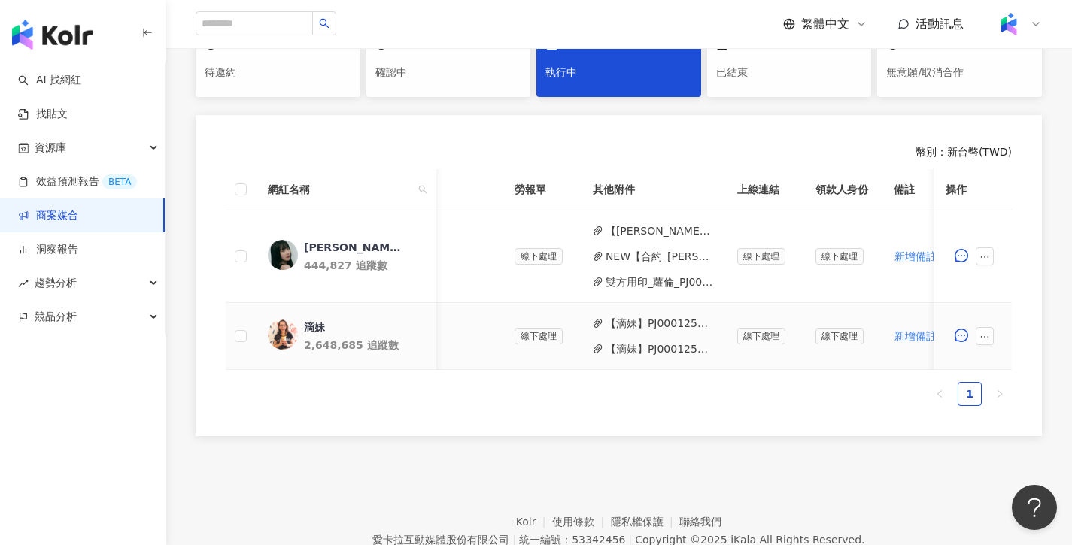
click at [675, 321] on button "【滴妹】PJ0001257 Loreal_CPD digital_202505_06_KOL_活動備忘錄.docx (1).pdf" at bounding box center [660, 323] width 108 height 17
click at [639, 346] on button "【滴妹】PJ0001257 Loreal_CPD digital_202505_06_KOL_[PERSON_NAME]合作備忘錄 (2) 2.pdf" at bounding box center [660, 349] width 108 height 17
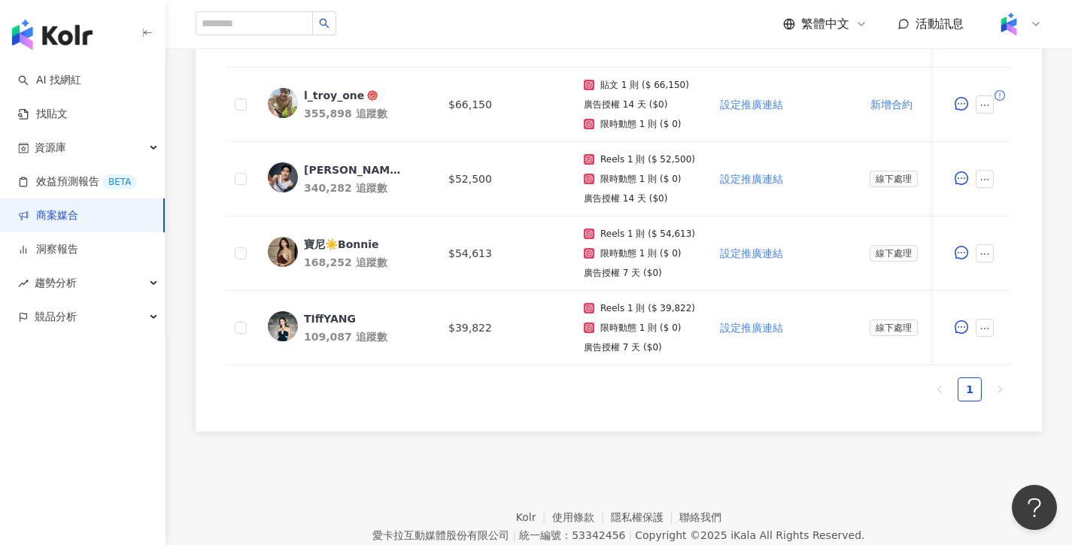
scroll to position [586, 0]
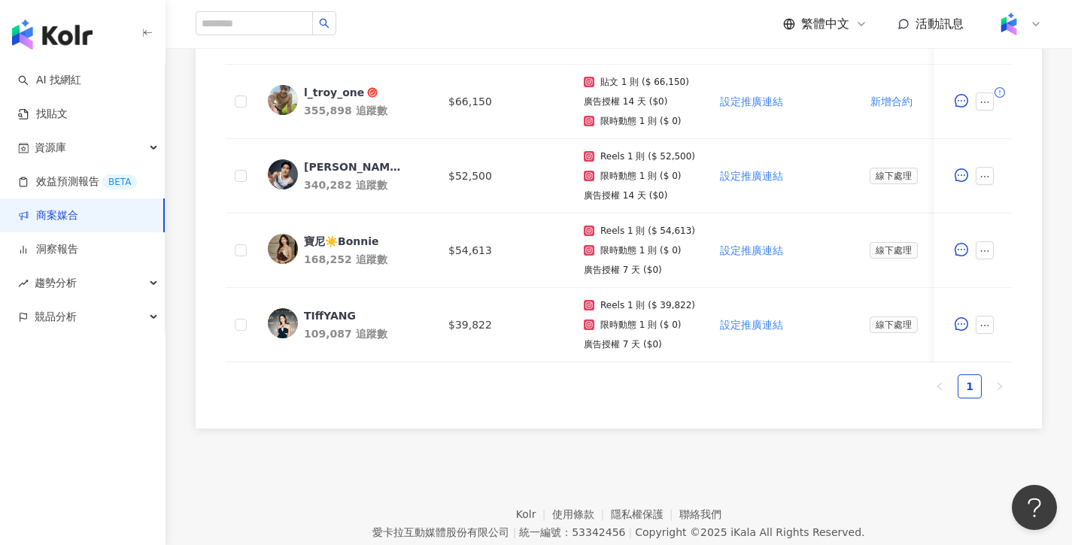
drag, startPoint x: 549, startPoint y: 375, endPoint x: 705, endPoint y: 374, distance: 155.7
click at [753, 374] on div "網紅名稱 合作總酬勞 (含稅) 合作項目 推廣連結 合約 勞報單 其他附件 上線連結 領款人身份 備註 付款狀態 操作 蔡沁妍Jennifer 148,992…" at bounding box center [619, 165] width 786 height 468
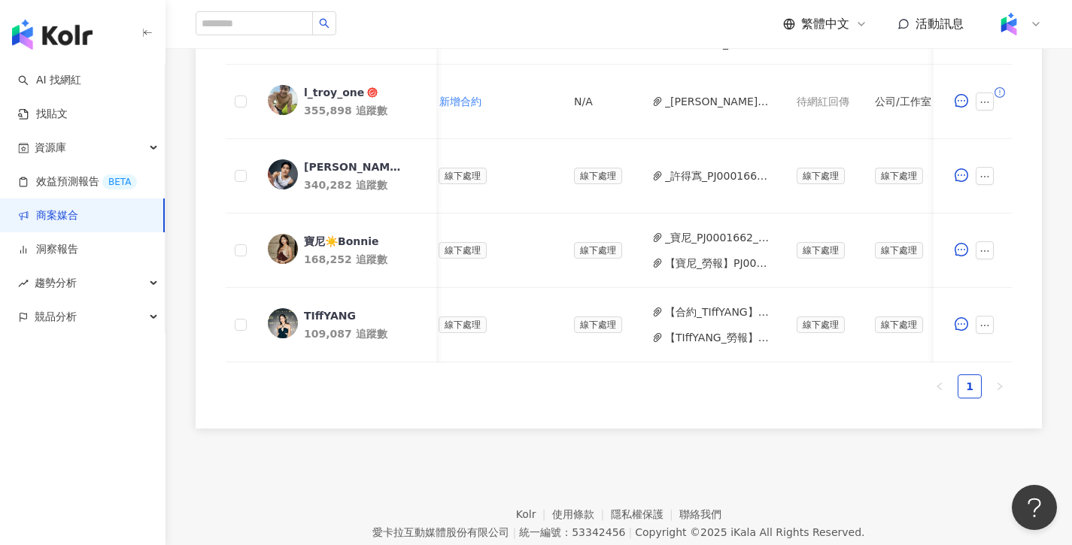
scroll to position [0, 445]
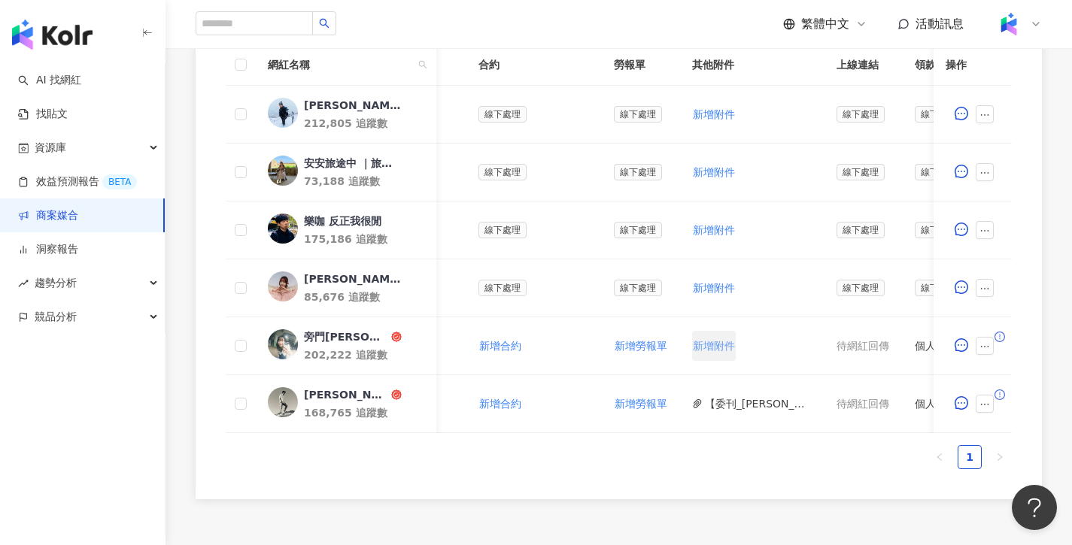
scroll to position [0, 402]
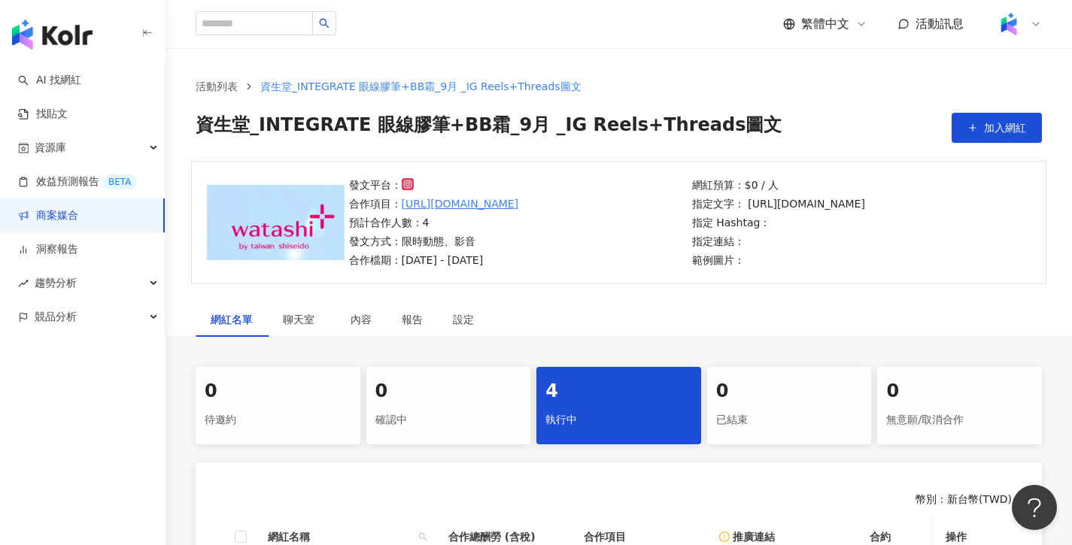
scroll to position [504, 0]
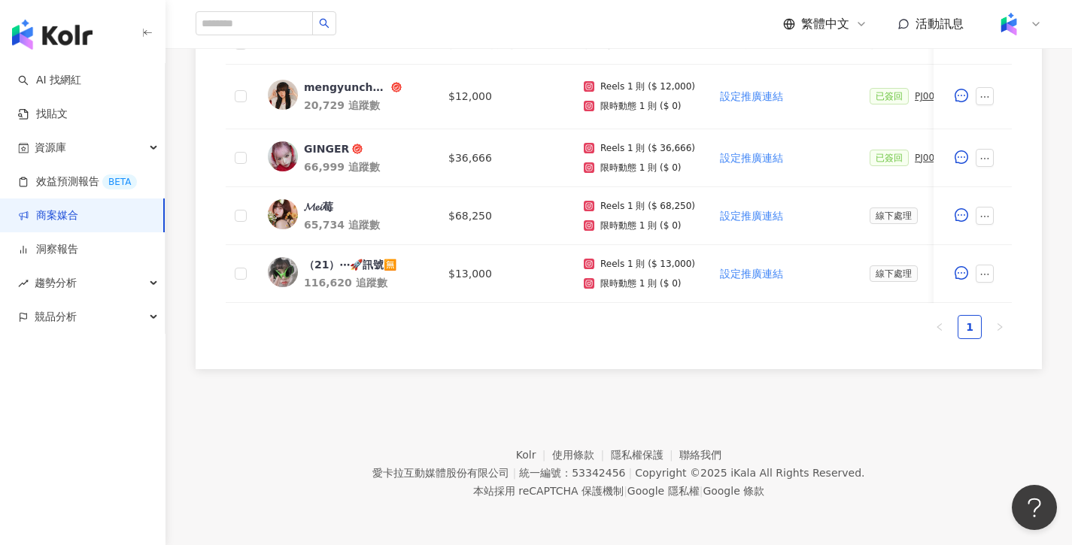
drag, startPoint x: 607, startPoint y: 302, endPoint x: 697, endPoint y: 296, distance: 89.7
click at [736, 302] on div "網紅名稱 合作總酬勞 (含稅) 合作項目 推廣連結 合約 勞報單 其他附件 上線連結 領款人身份 備註 付款狀態 操作 mengyunchungxx 20,7…" at bounding box center [619, 181] width 786 height 316
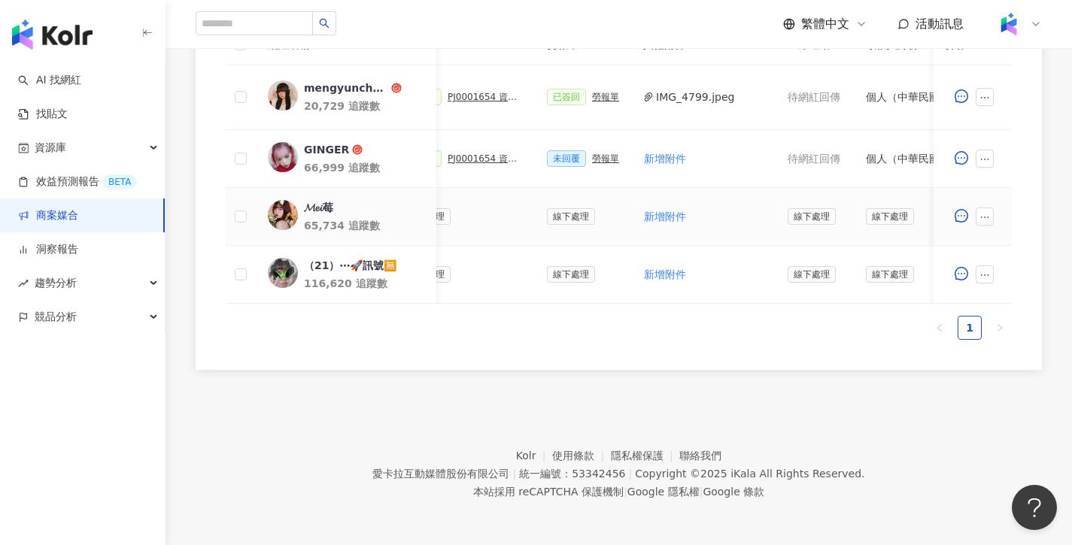
scroll to position [478, 0]
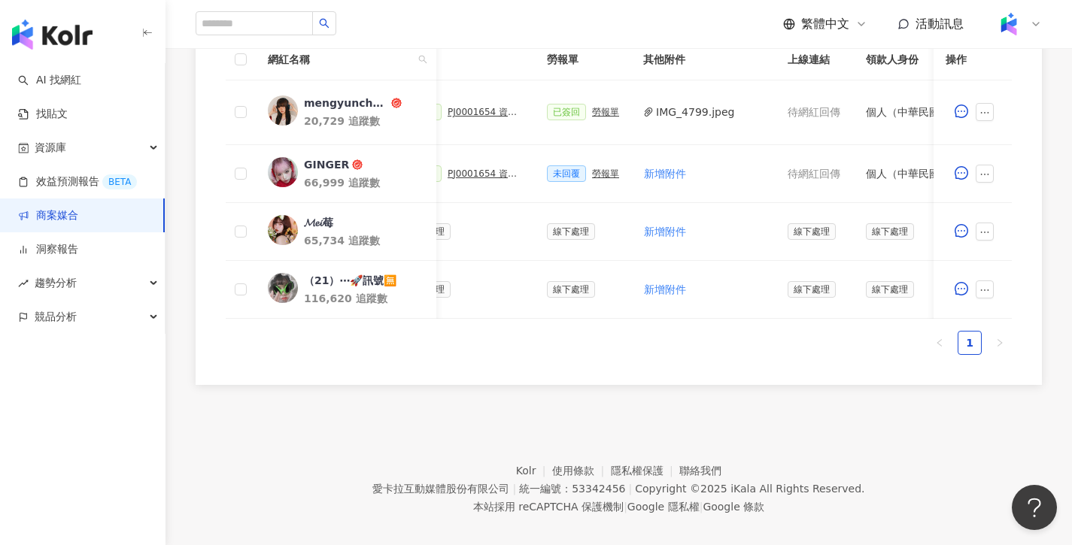
drag, startPoint x: 661, startPoint y: 329, endPoint x: 628, endPoint y: 329, distance: 33.1
click at [630, 329] on div "網紅名稱 合作總酬勞 (含稅) 合作項目 推廣連結 合約 勞報單 其他附件 上線連結 領款人身份 備註 付款狀態 操作 mengyunchungxx 20,7…" at bounding box center [619, 197] width 786 height 316
drag, startPoint x: 642, startPoint y: 316, endPoint x: 600, endPoint y: 318, distance: 42.9
click at [600, 318] on div "網紅名稱 合作總酬勞 (含稅) 合作項目 推廣連結 合約 勞報單 其他附件 上線連結 領款人身份 備註 付款狀態 操作 mengyunchungxx 20,7…" at bounding box center [619, 179] width 786 height 280
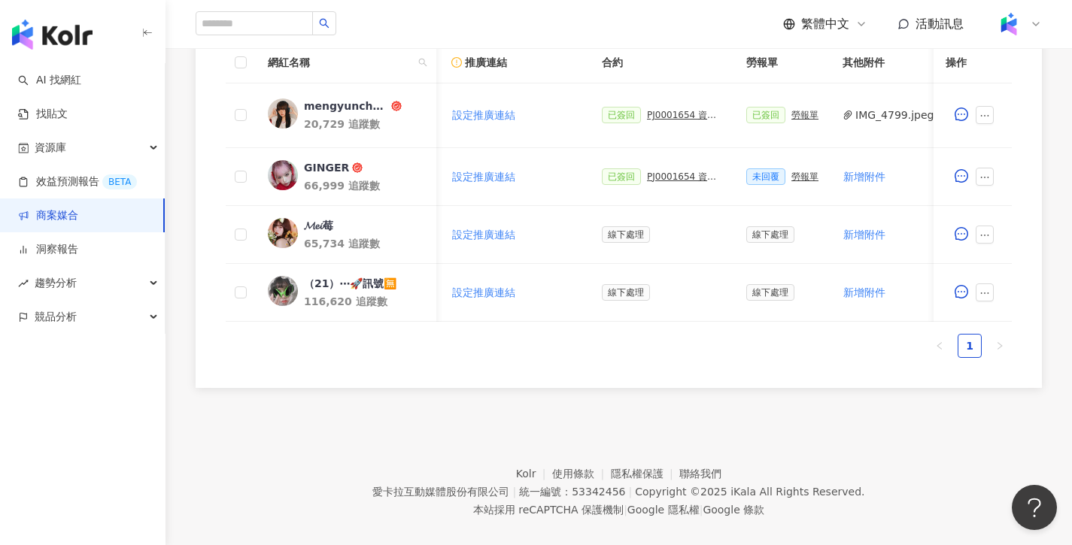
scroll to position [0, 344]
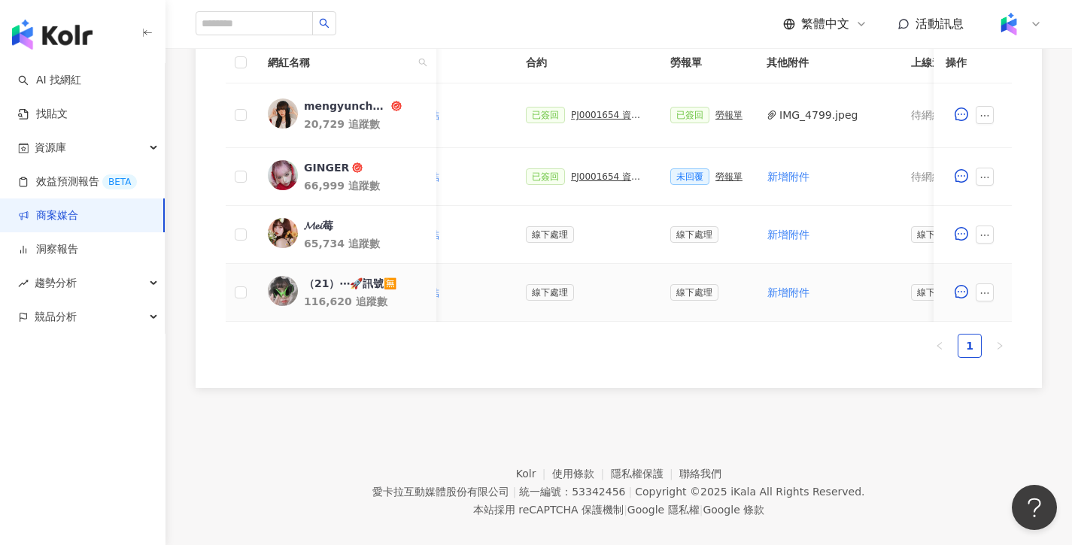
click at [333, 283] on div "（21）⋯🚀訊號🈚️" at bounding box center [350, 283] width 93 height 15
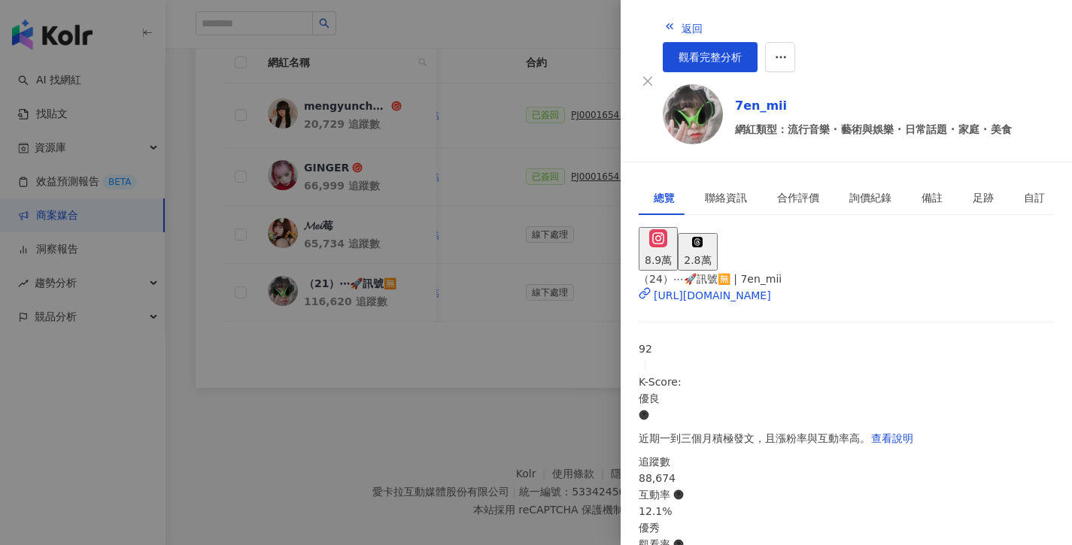
click at [360, 387] on div at bounding box center [536, 272] width 1072 height 545
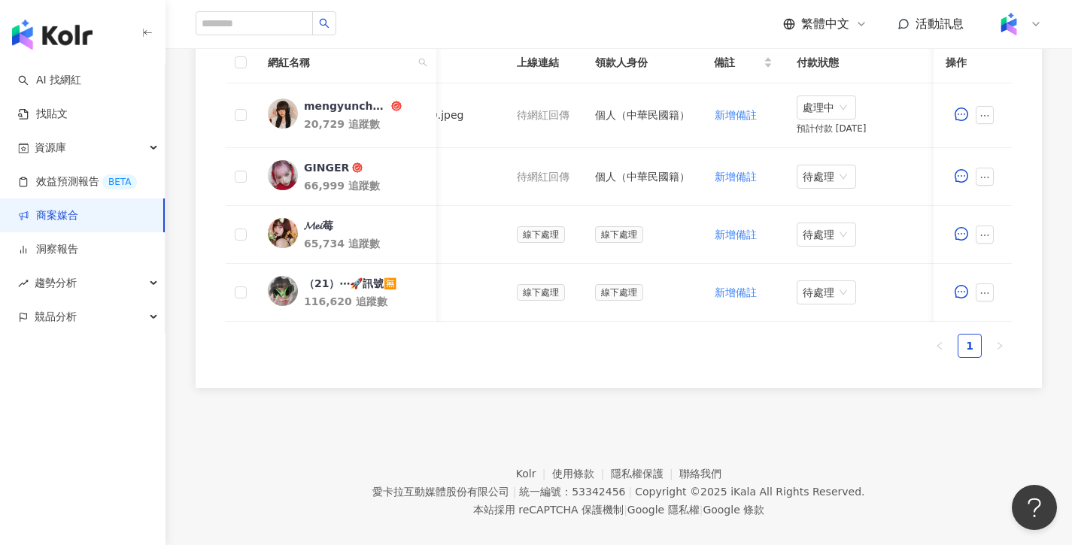
scroll to position [0, 0]
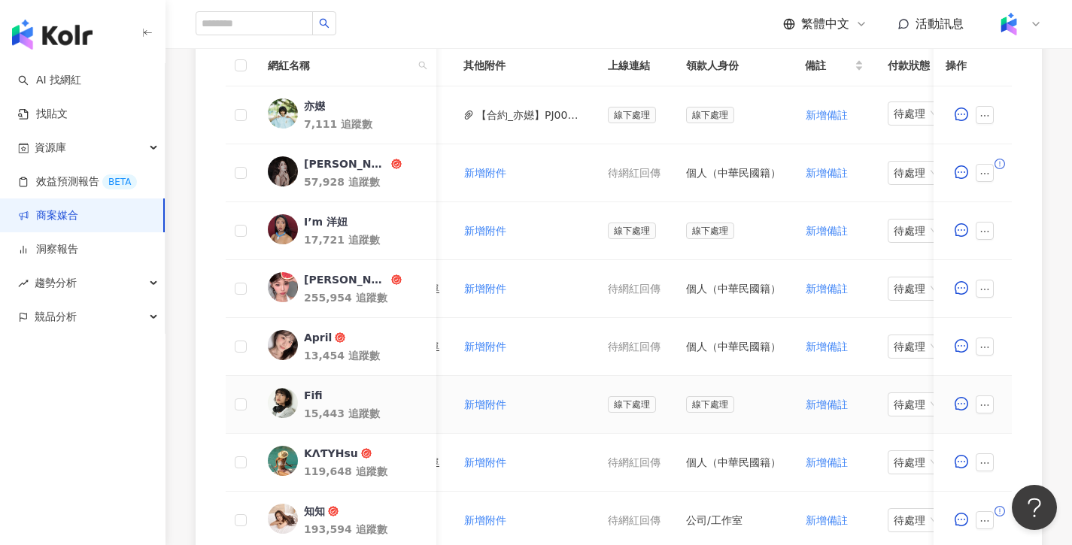
scroll to position [0, 603]
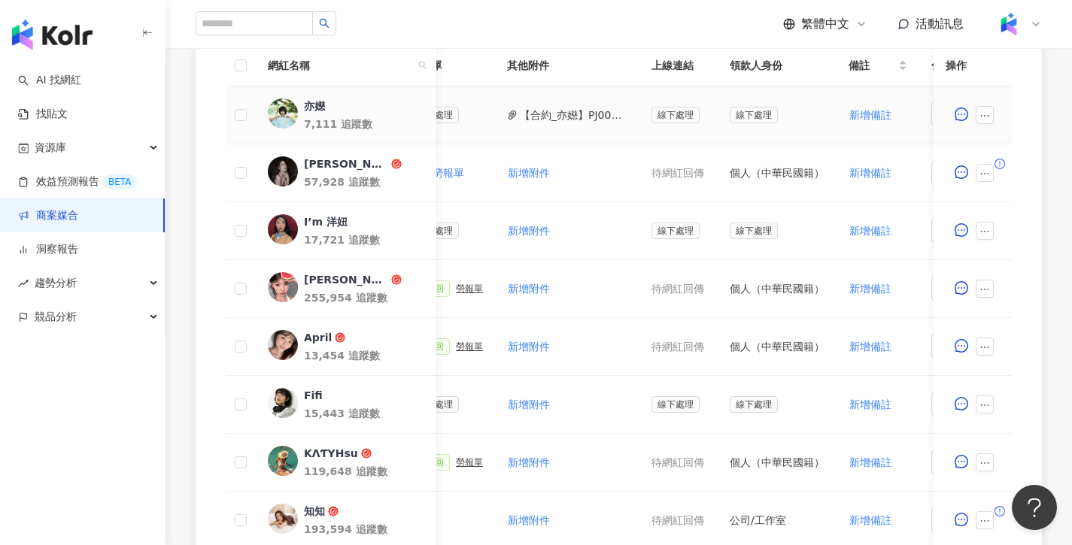
click at [582, 120] on button "【合約_亦嬨】PJ0001656 資生堂_ETTUSAIS眼線膠筆_睫毛底膏_9-10月_IG_Reels_Threads圖文_活動確認單.pdf" at bounding box center [574, 115] width 108 height 17
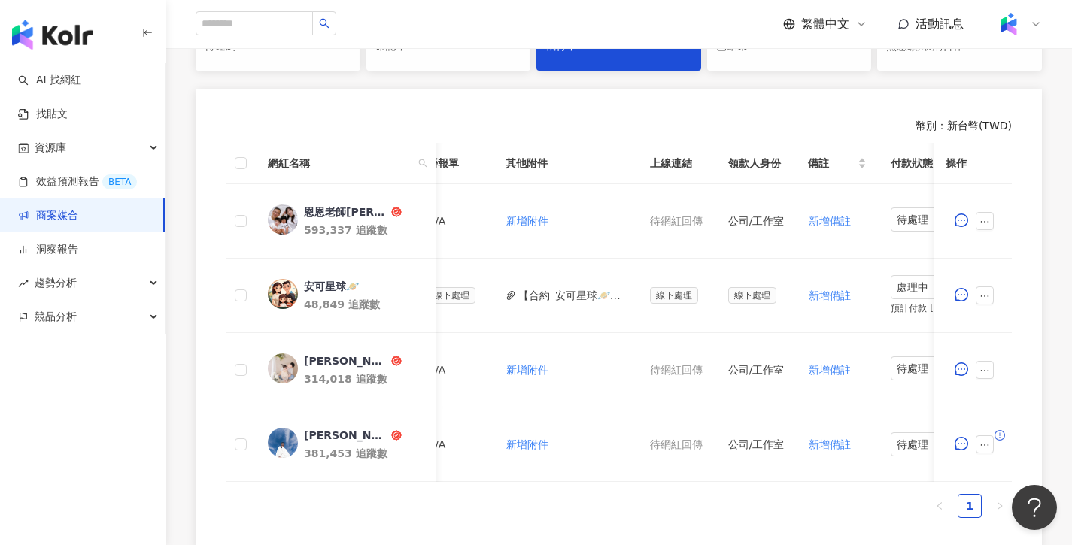
scroll to position [0, 639]
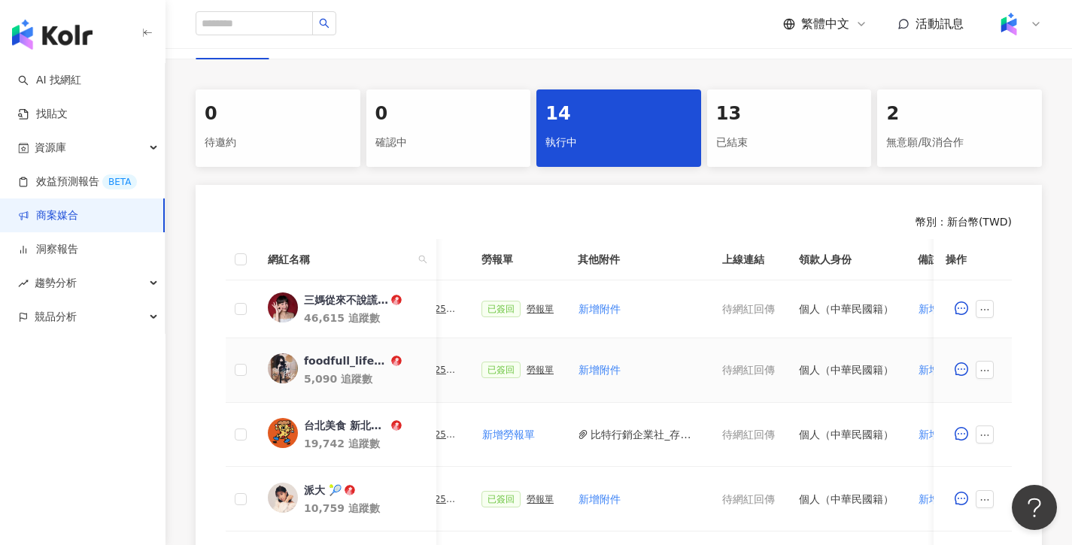
scroll to position [0, 730]
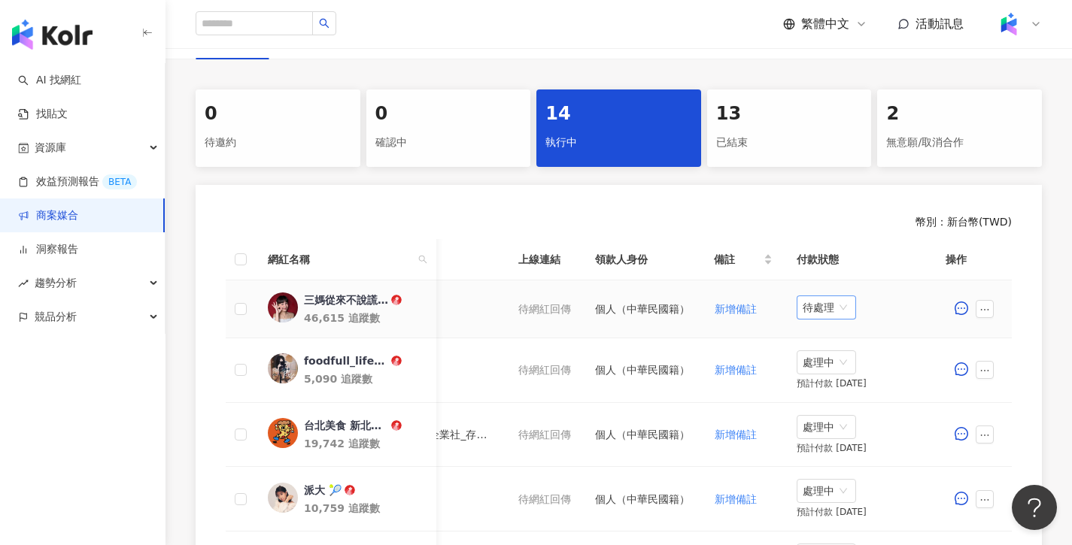
click at [837, 305] on span "待處理" at bounding box center [826, 307] width 47 height 23
click at [818, 360] on div "處理中" at bounding box center [828, 364] width 42 height 17
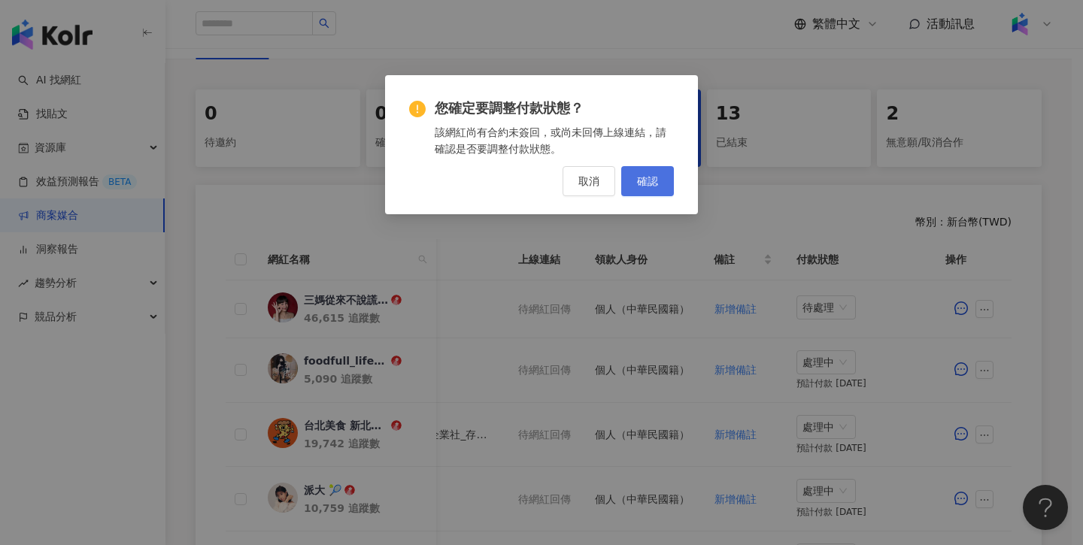
click at [625, 175] on button "確認" at bounding box center [647, 181] width 53 height 30
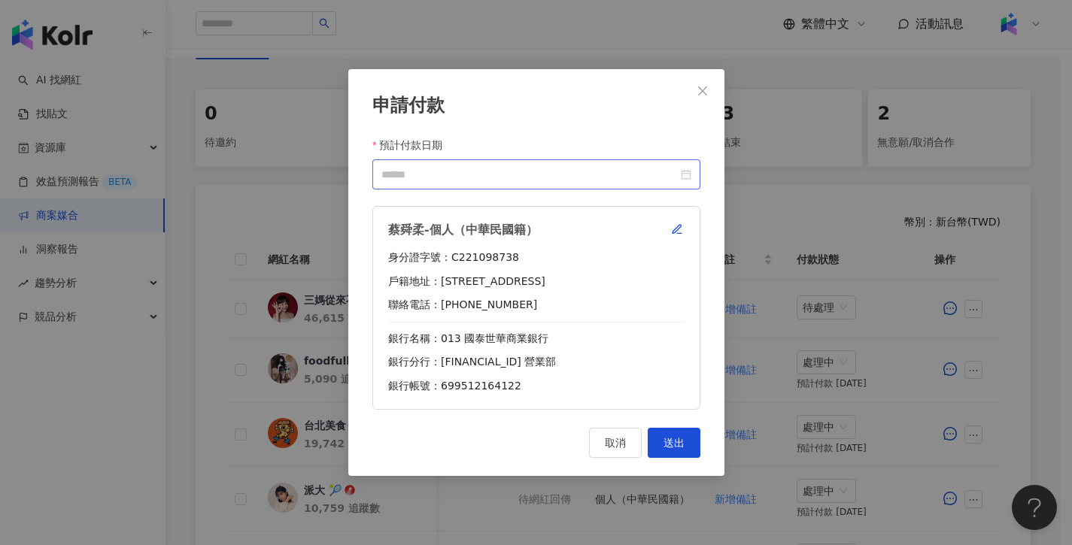
scroll to position [0, 719]
click at [508, 178] on input "預計付款日期" at bounding box center [529, 174] width 296 height 17
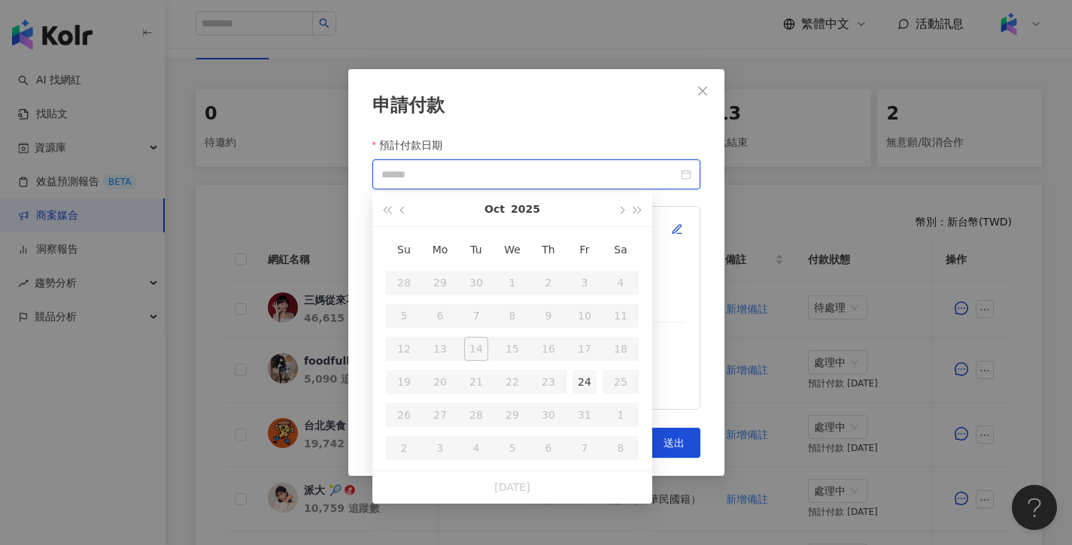
type input "**********"
click at [578, 387] on div "24" at bounding box center [584, 382] width 24 height 24
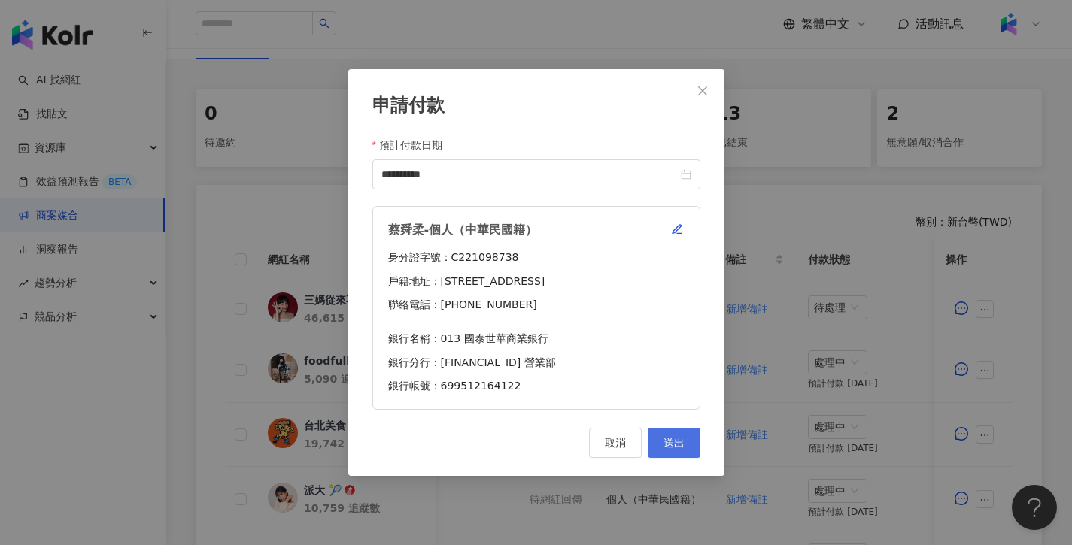
click at [692, 448] on button "送出" at bounding box center [674, 443] width 53 height 30
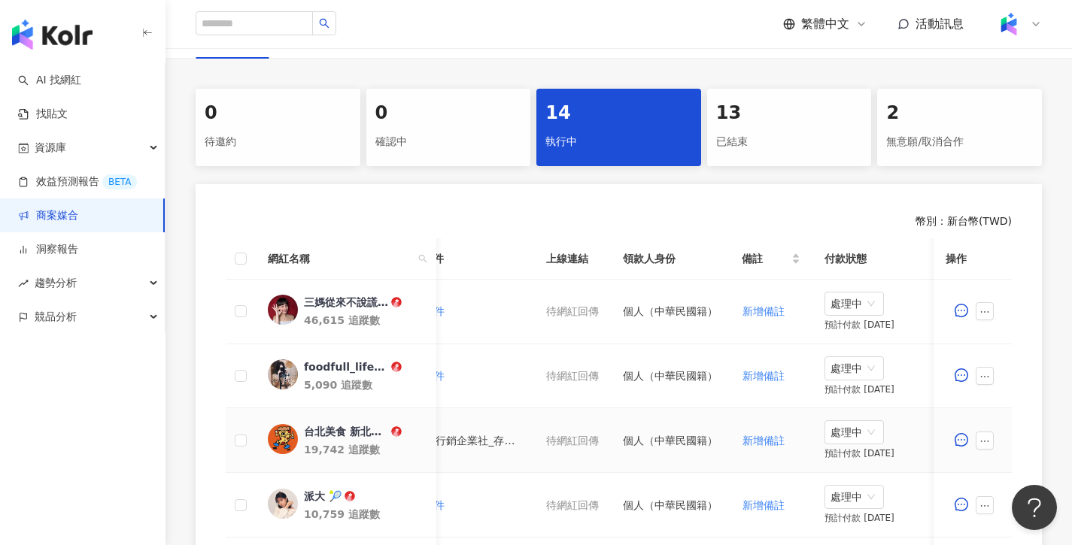
scroll to position [0, 730]
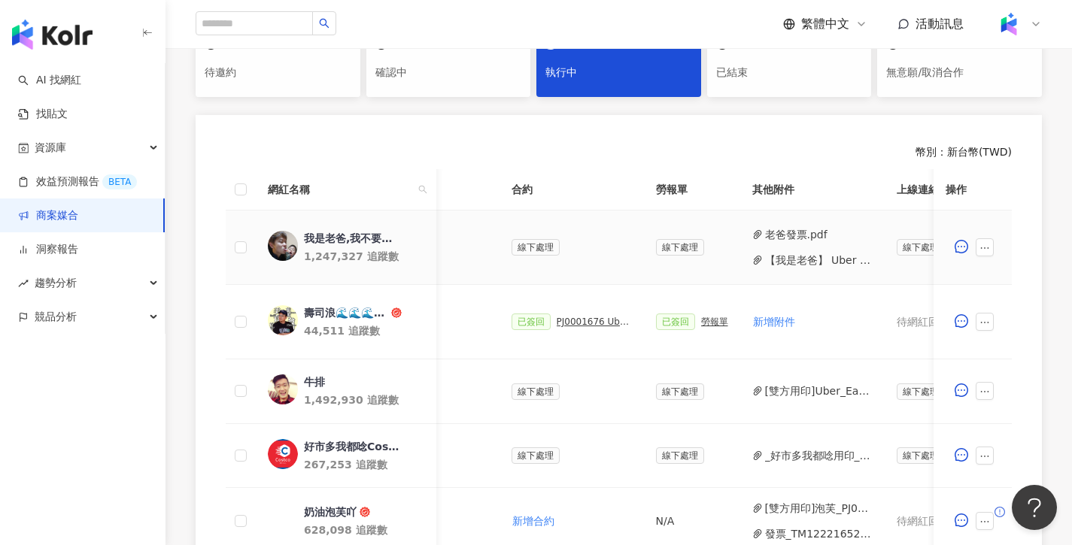
scroll to position [0, 438]
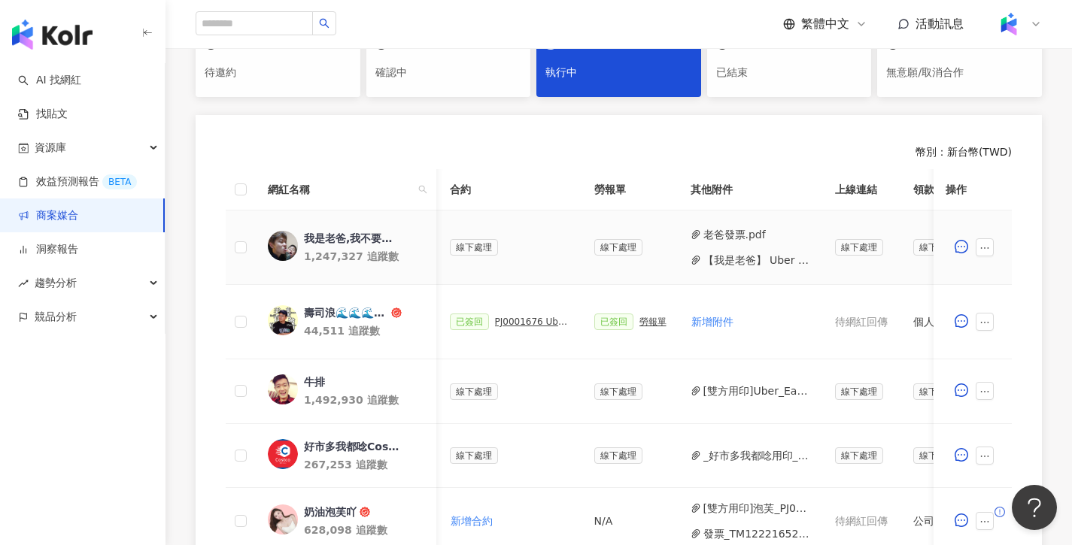
click at [740, 240] on button "老爸發票.pdf" at bounding box center [734, 234] width 62 height 17
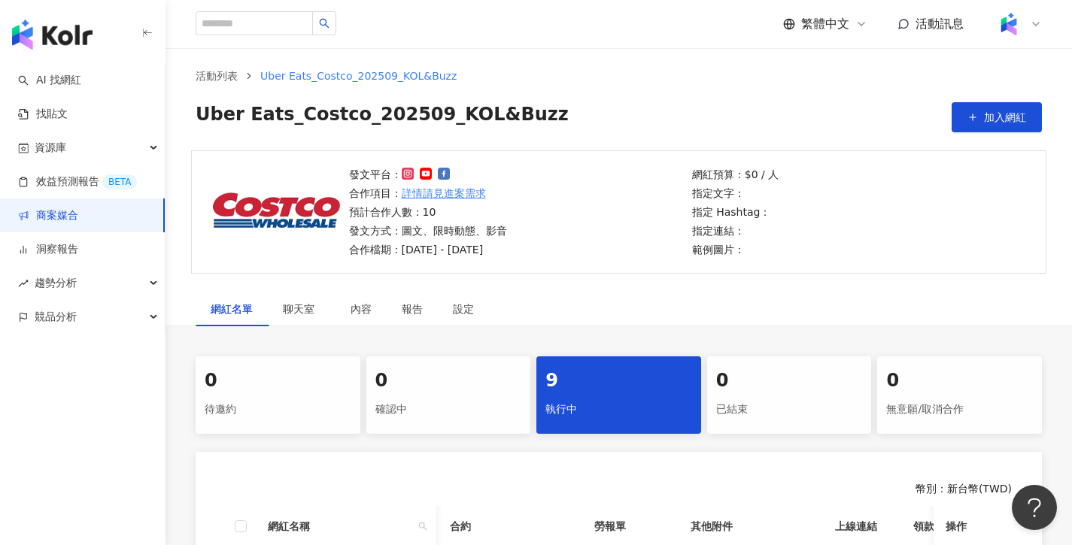
scroll to position [0, 0]
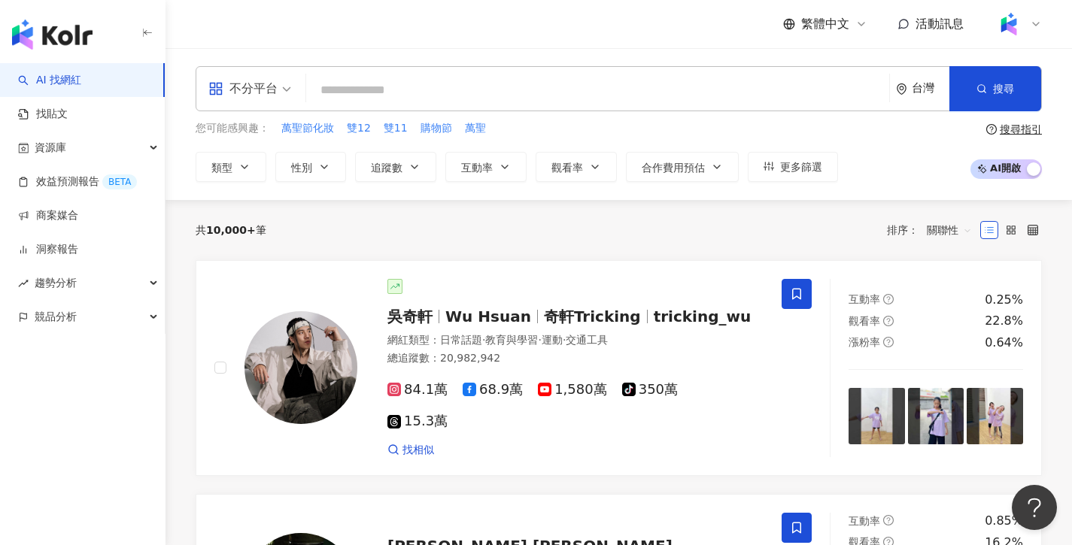
click at [1033, 19] on icon at bounding box center [1036, 24] width 12 height 12
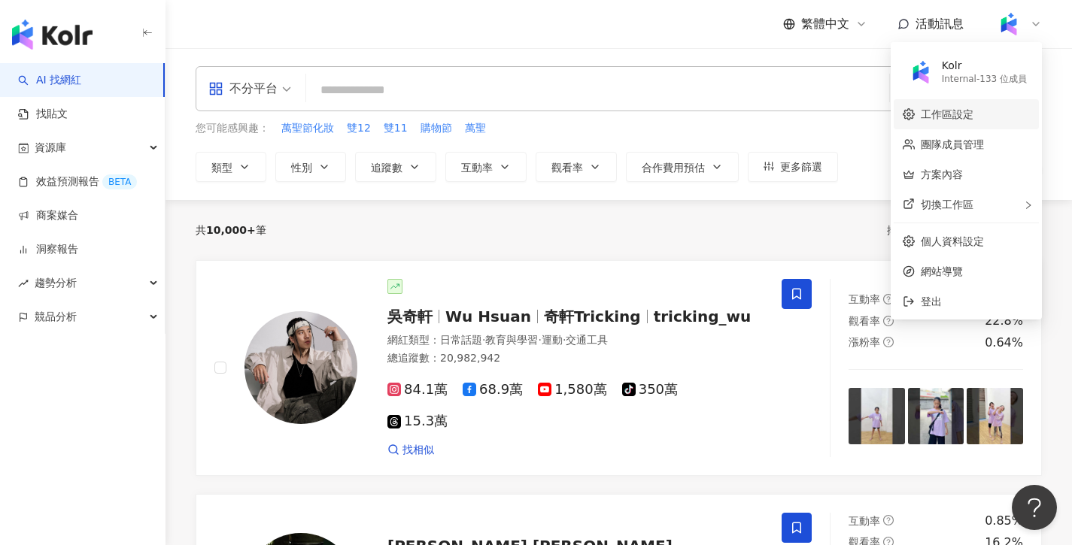
click at [973, 115] on link "工作區設定" at bounding box center [947, 114] width 53 height 12
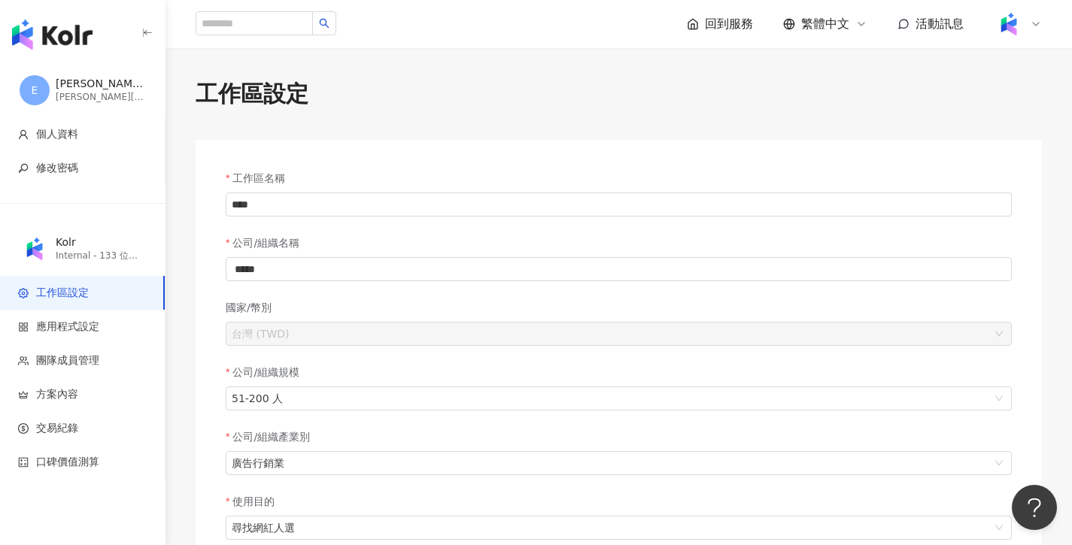
click at [37, 32] on img "button" at bounding box center [52, 35] width 80 height 30
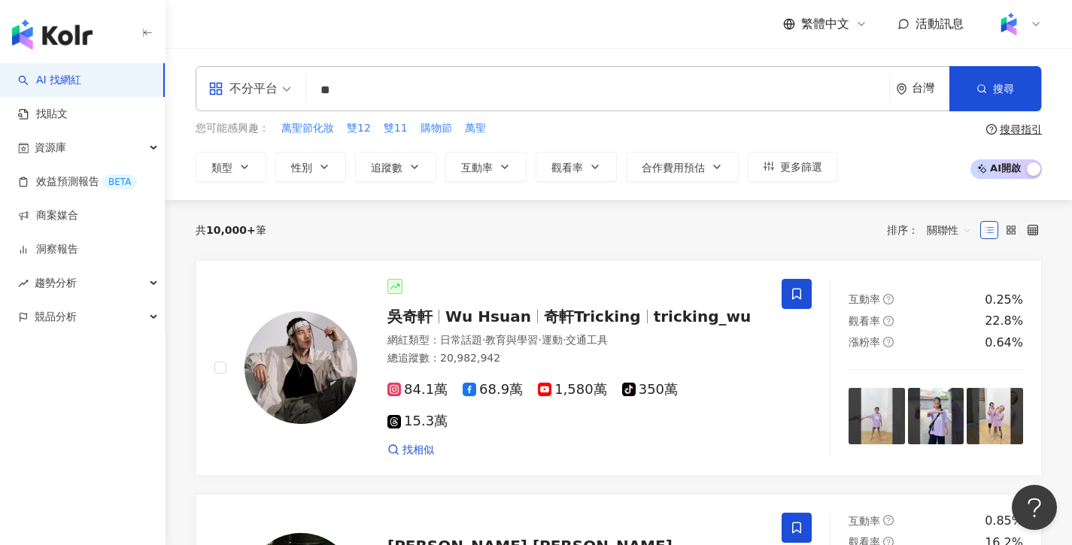
type input "*"
type input "***"
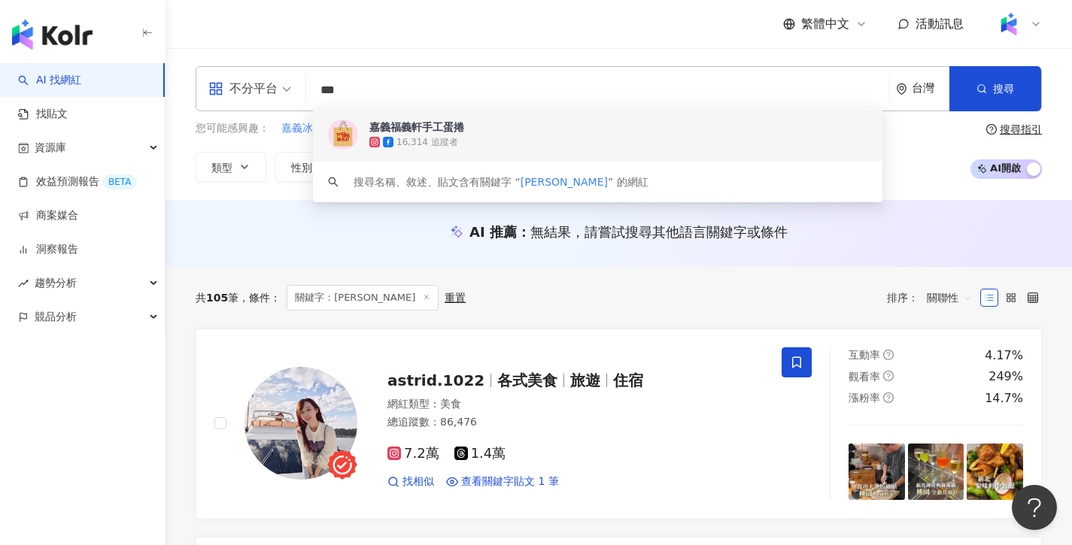
drag, startPoint x: 379, startPoint y: 89, endPoint x: 386, endPoint y: 72, distance: 17.9
click at [310, 89] on div "不分平台 *** 台灣 搜尋 ee84580e-7e5f-4a39-84d6-7439134740ea keyword 嘉義福義軒手工蛋捲 16,314 追蹤…" at bounding box center [619, 88] width 846 height 45
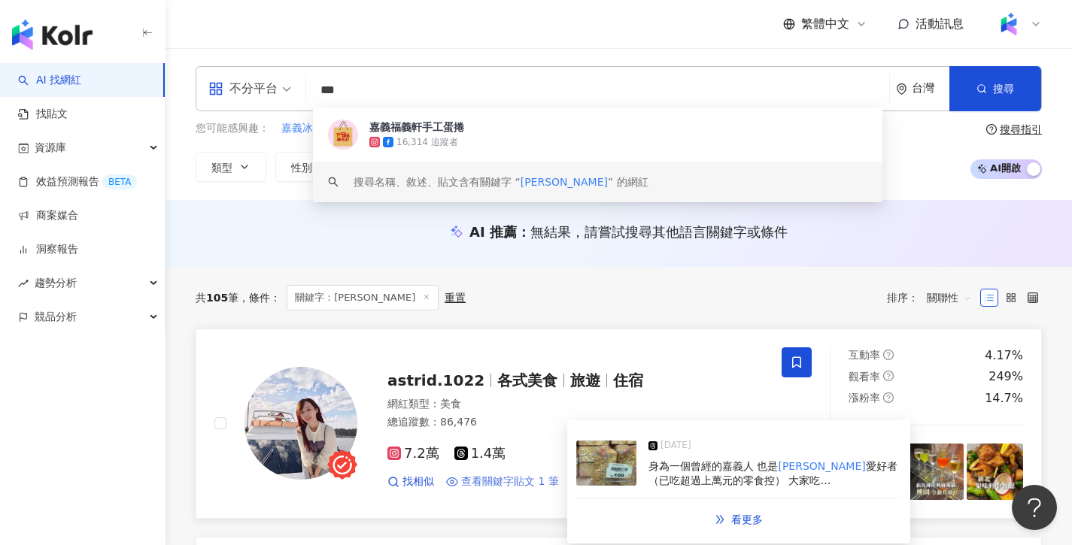
click at [525, 484] on span "查看關鍵字貼文 1 筆" at bounding box center [510, 482] width 98 height 15
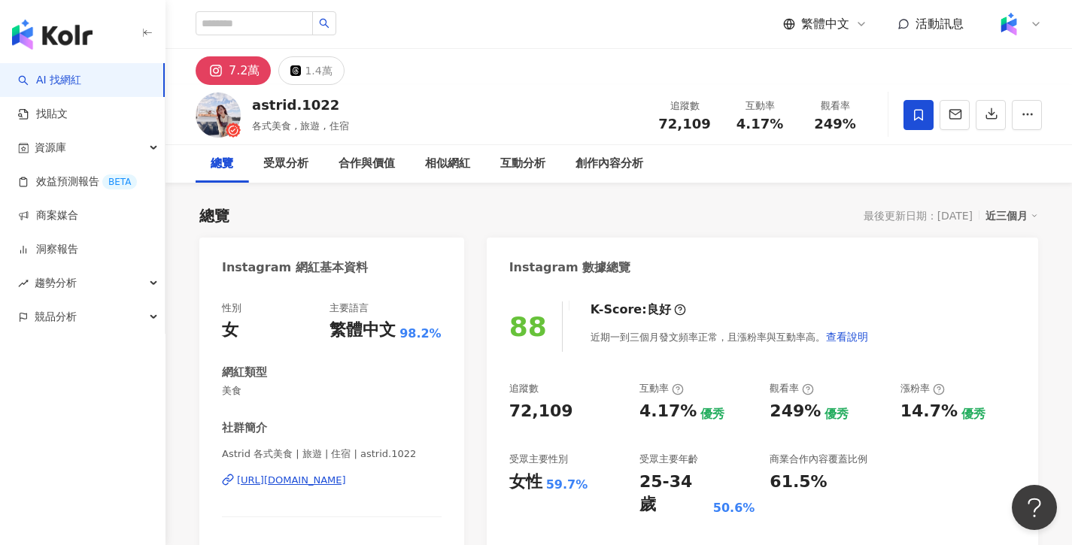
click at [76, 81] on link "AI 找網紅" at bounding box center [49, 80] width 63 height 15
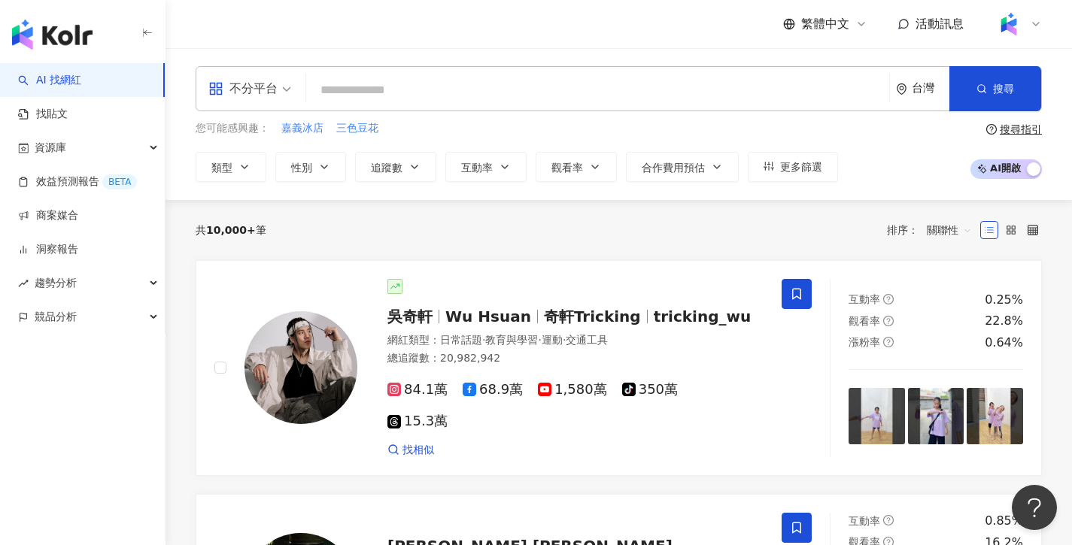
click at [1016, 171] on span "AI 開啟 AI 關閉" at bounding box center [1005, 169] width 71 height 20
click at [1010, 166] on span "AI 開啟 AI 關閉" at bounding box center [1005, 169] width 71 height 20
click at [853, 183] on div "不分平台 台灣 搜尋 您可能感興趣： 嘉義冰店 三色豆花 類型 性別 追蹤數 互動率 觀看率 合作費用預估 更多篩選 搜尋指引 AI 開啟 AI 關閉" at bounding box center [618, 124] width 906 height 152
